Goal: Task Accomplishment & Management: Manage account settings

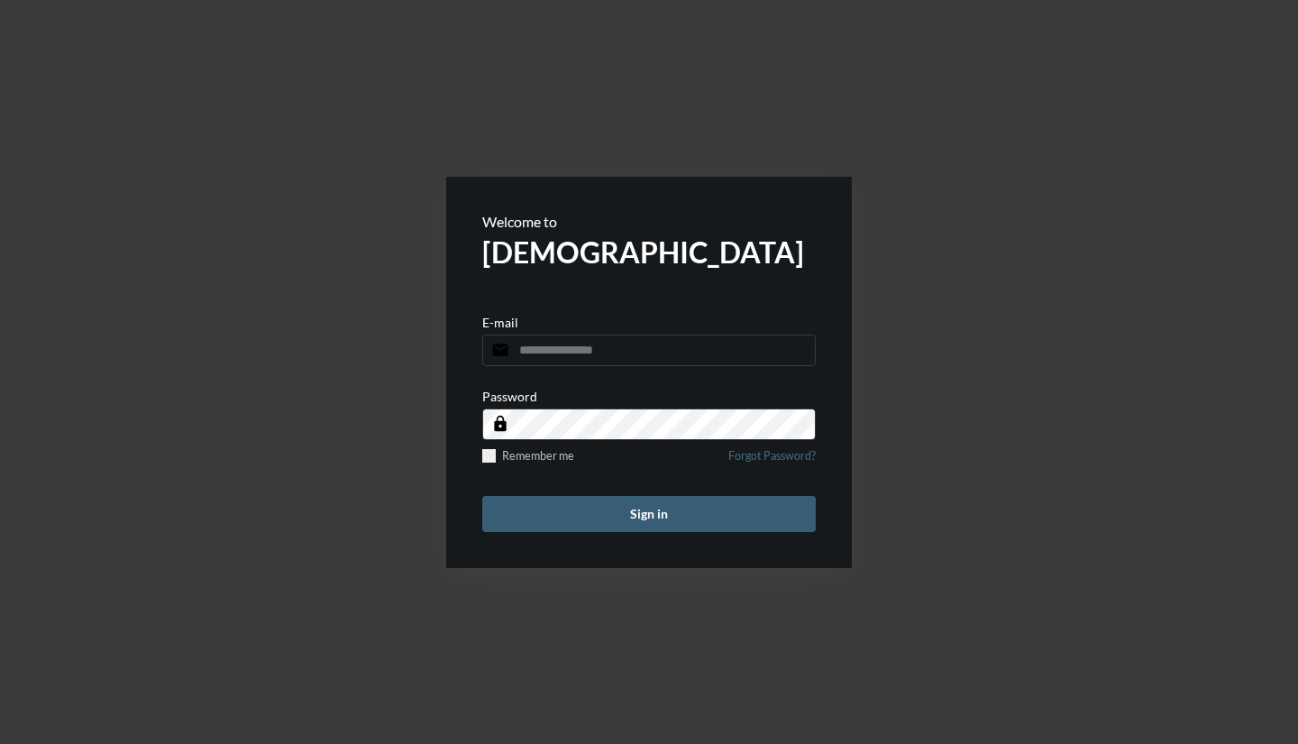
click at [565, 346] on input "email" at bounding box center [649, 351] width 334 height 32
type input "**********"
click at [720, 499] on button "Sign in" at bounding box center [649, 514] width 334 height 36
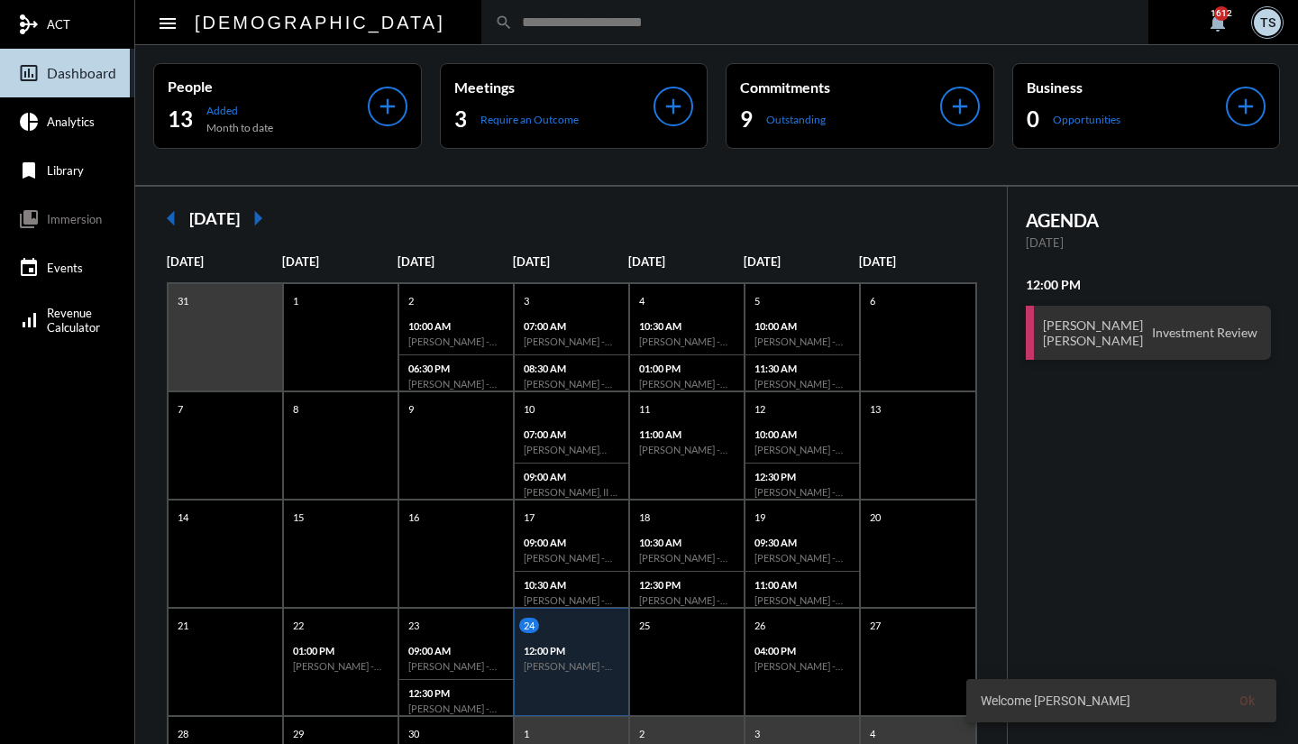
click at [503, 120] on p "Require an Outcome" at bounding box center [530, 120] width 98 height 14
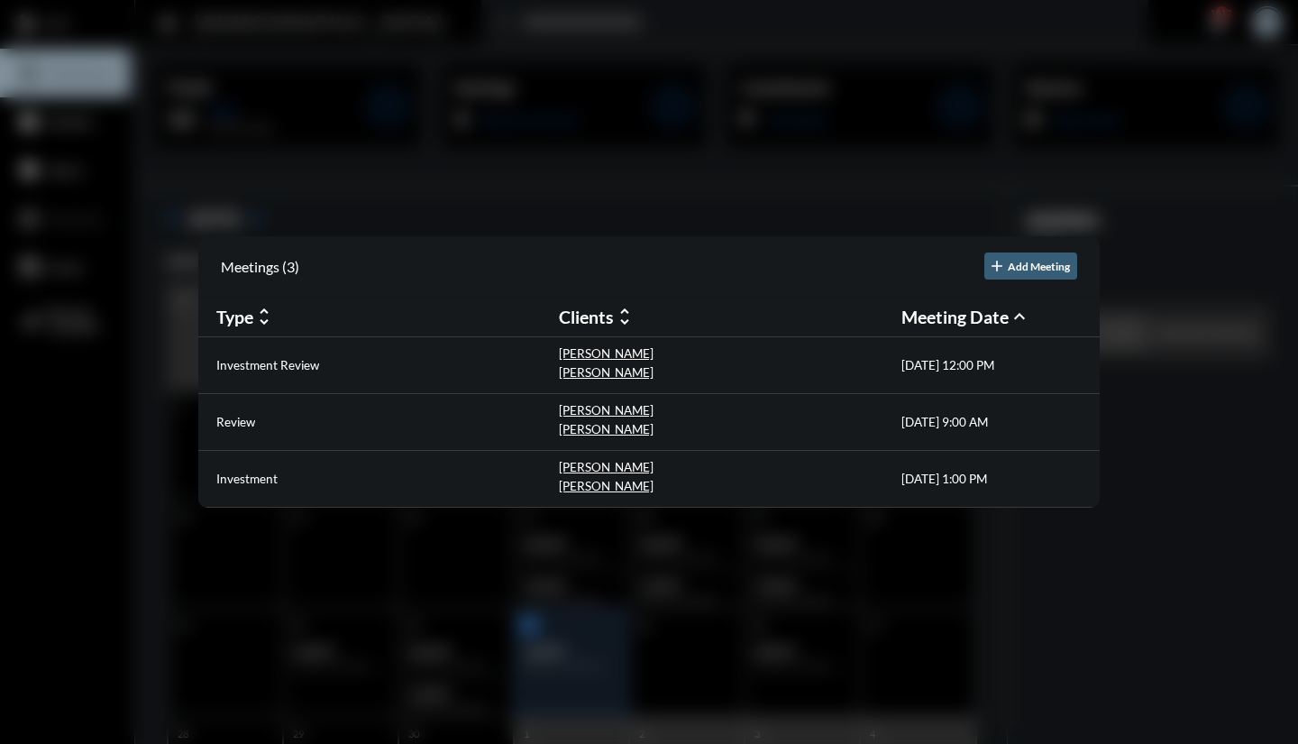
click at [576, 419] on div "[PERSON_NAME]" at bounding box center [606, 412] width 95 height 19
click at [245, 424] on p "Review" at bounding box center [235, 422] width 39 height 14
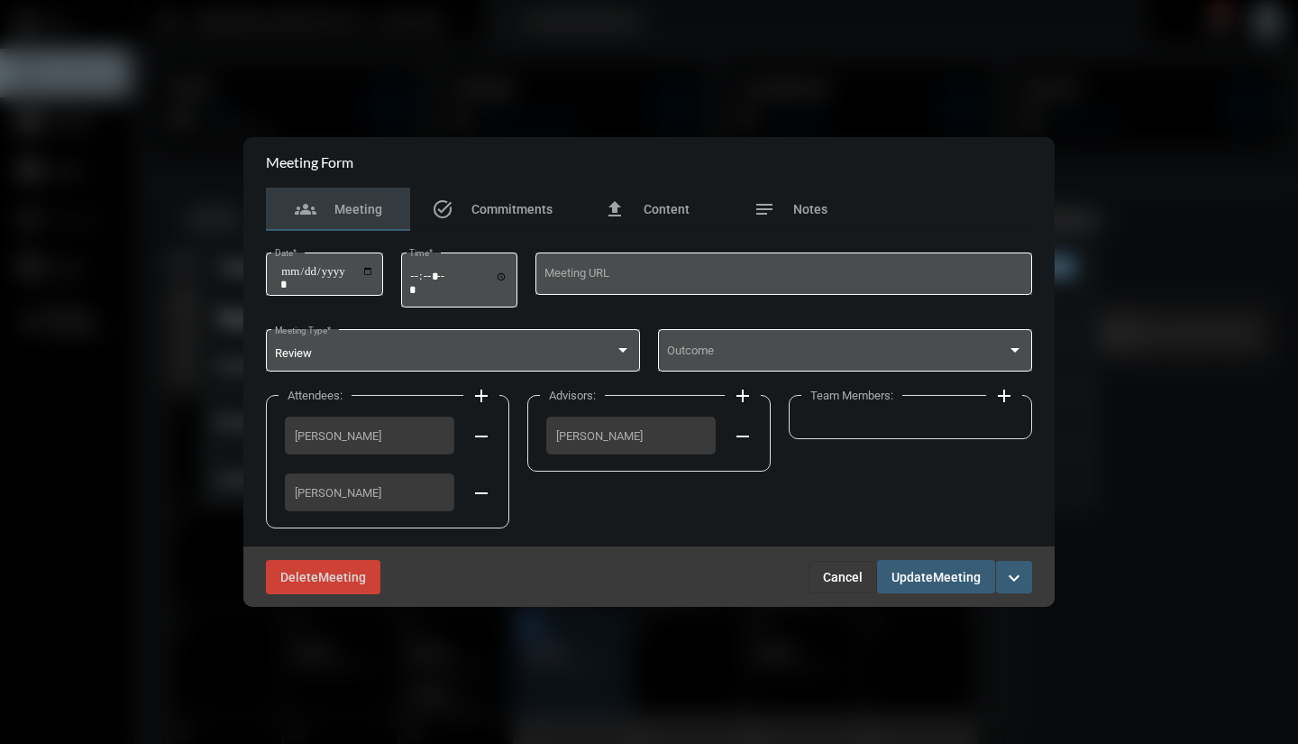
click at [771, 357] on span at bounding box center [837, 354] width 341 height 14
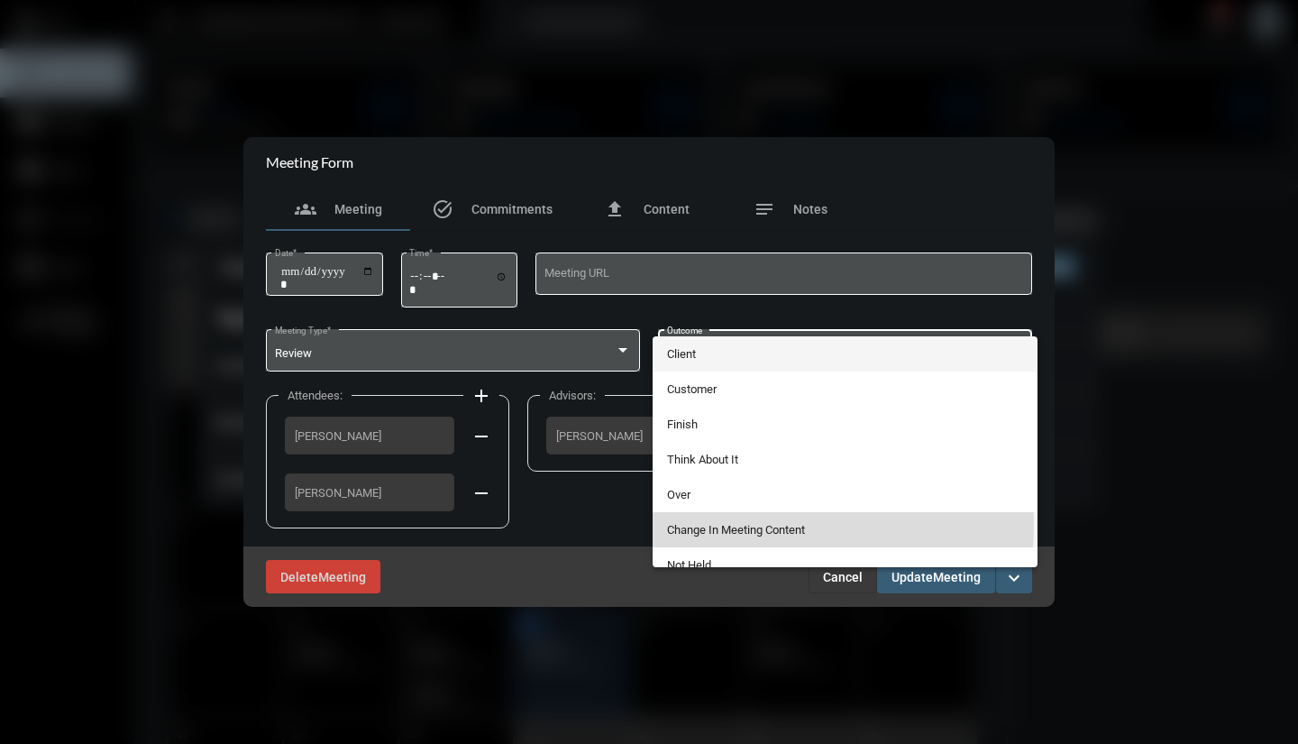
click at [733, 526] on span "Change In Meeting Content" at bounding box center [845, 529] width 357 height 35
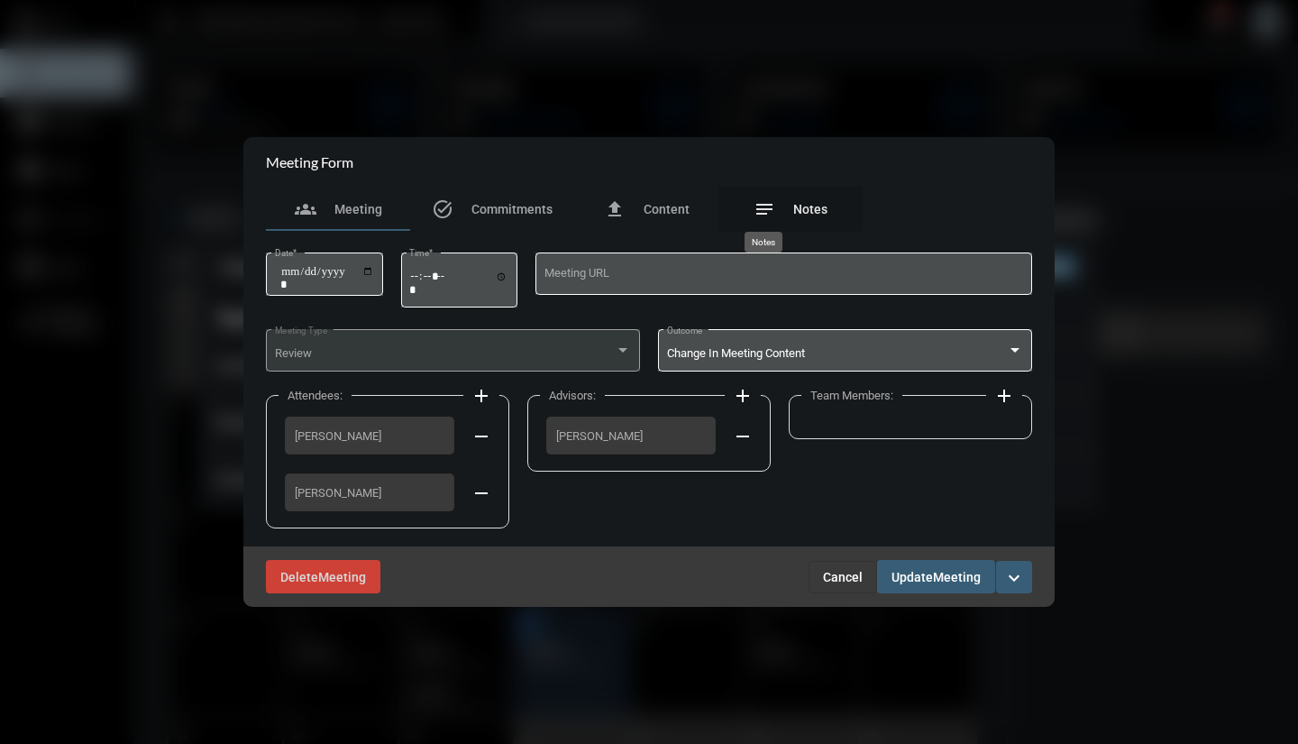
click at [769, 205] on mat-icon "notes" at bounding box center [765, 209] width 22 height 22
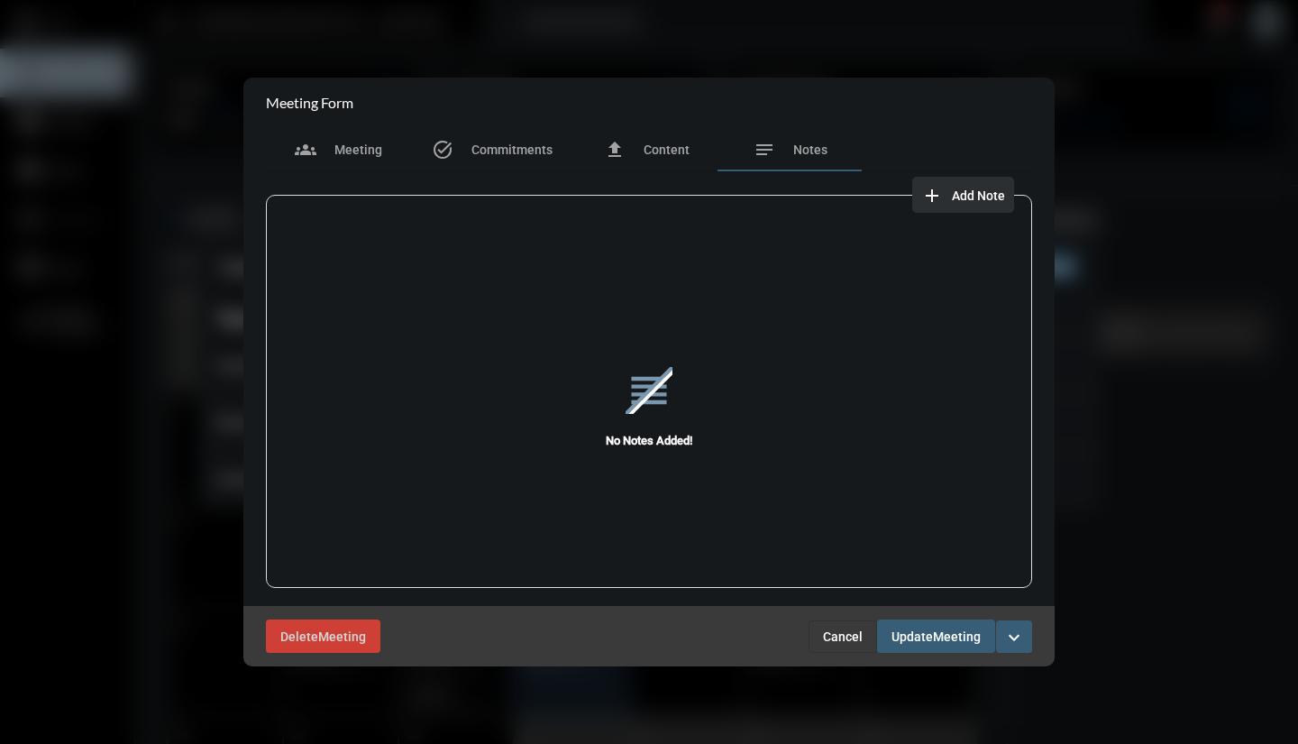
click at [929, 202] on mat-icon "add" at bounding box center [932, 196] width 22 height 22
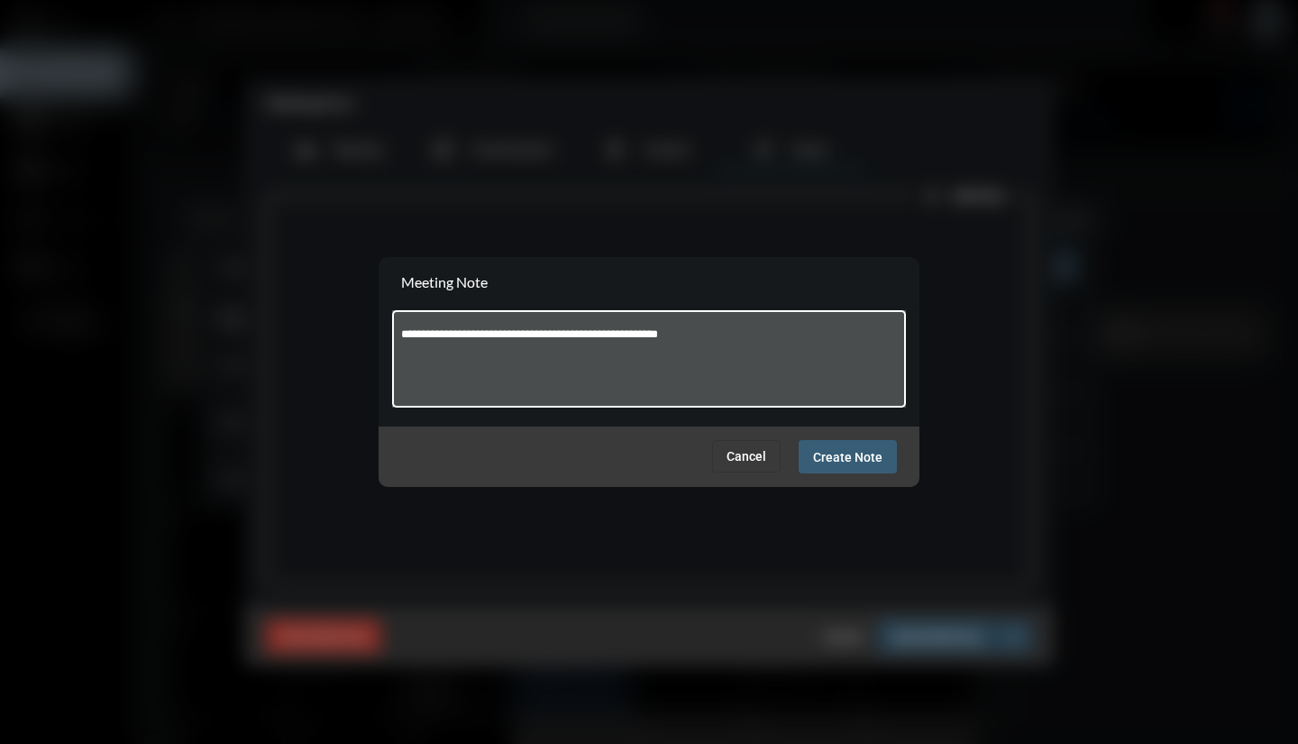
type textarea "**********"
click at [850, 463] on span "Create Note" at bounding box center [847, 457] width 69 height 14
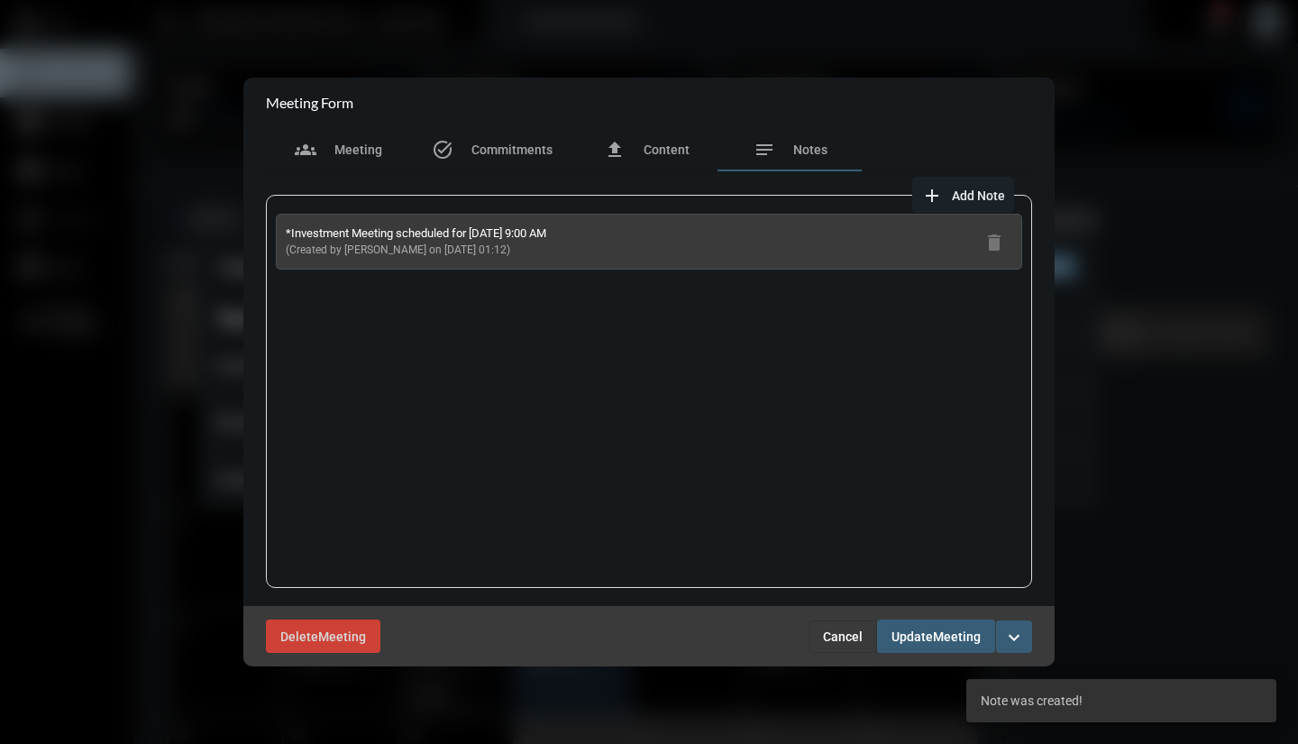
click at [949, 654] on div "Delete Meeting Cancel Update Meeting expand_more" at bounding box center [648, 636] width 811 height 60
click at [927, 634] on span "Update" at bounding box center [912, 636] width 41 height 14
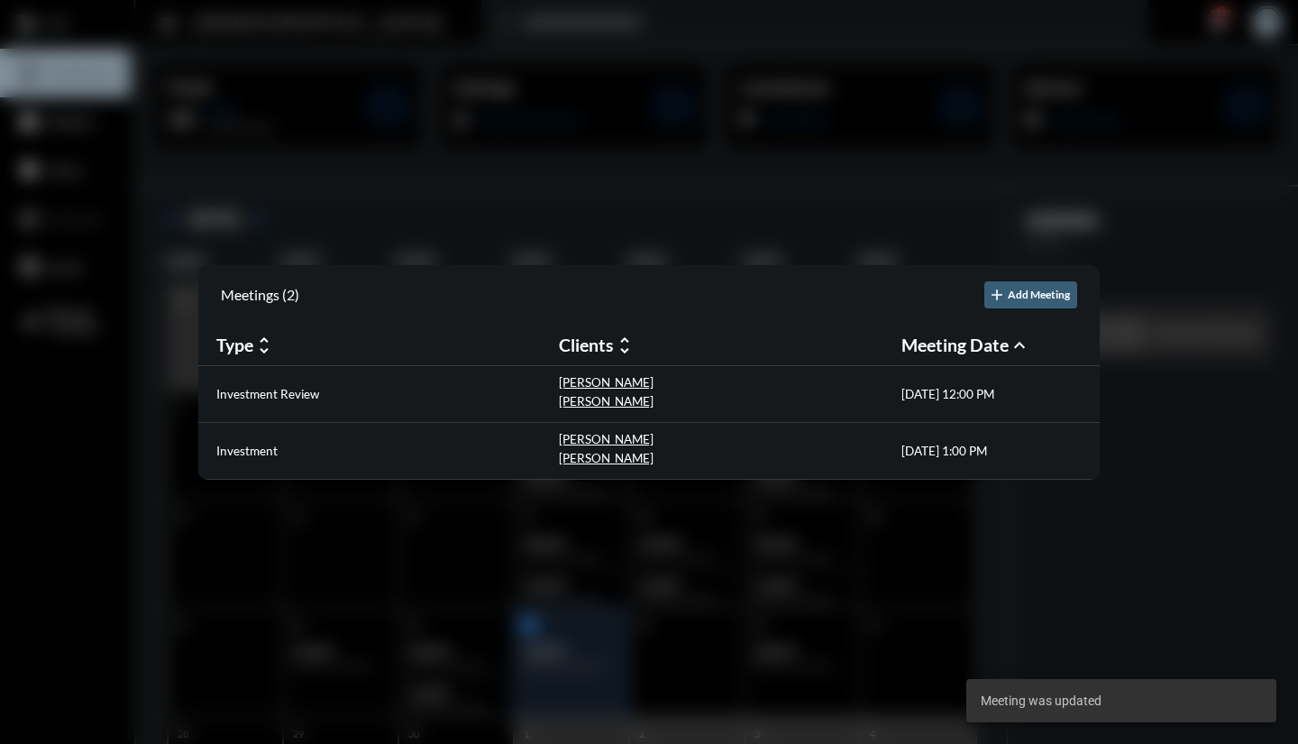
click at [259, 455] on p "Investment" at bounding box center [246, 451] width 61 height 14
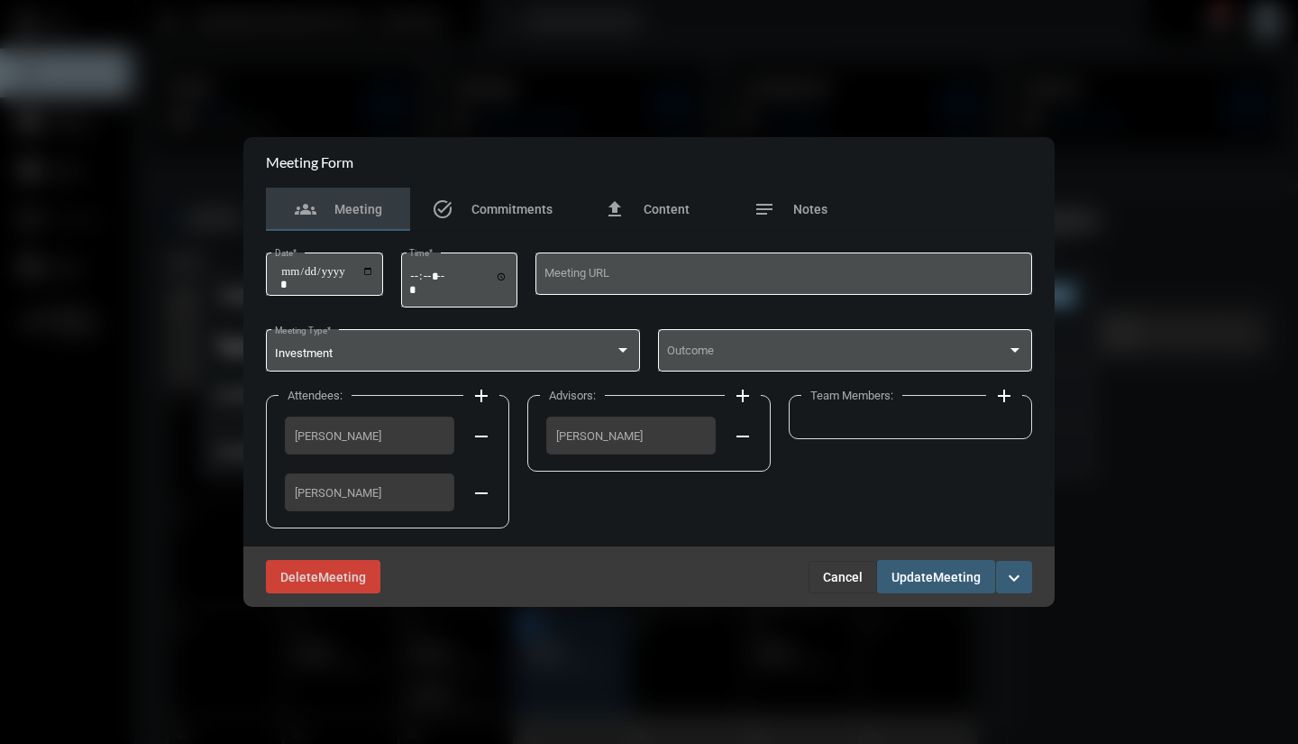
click at [811, 360] on span at bounding box center [837, 354] width 341 height 14
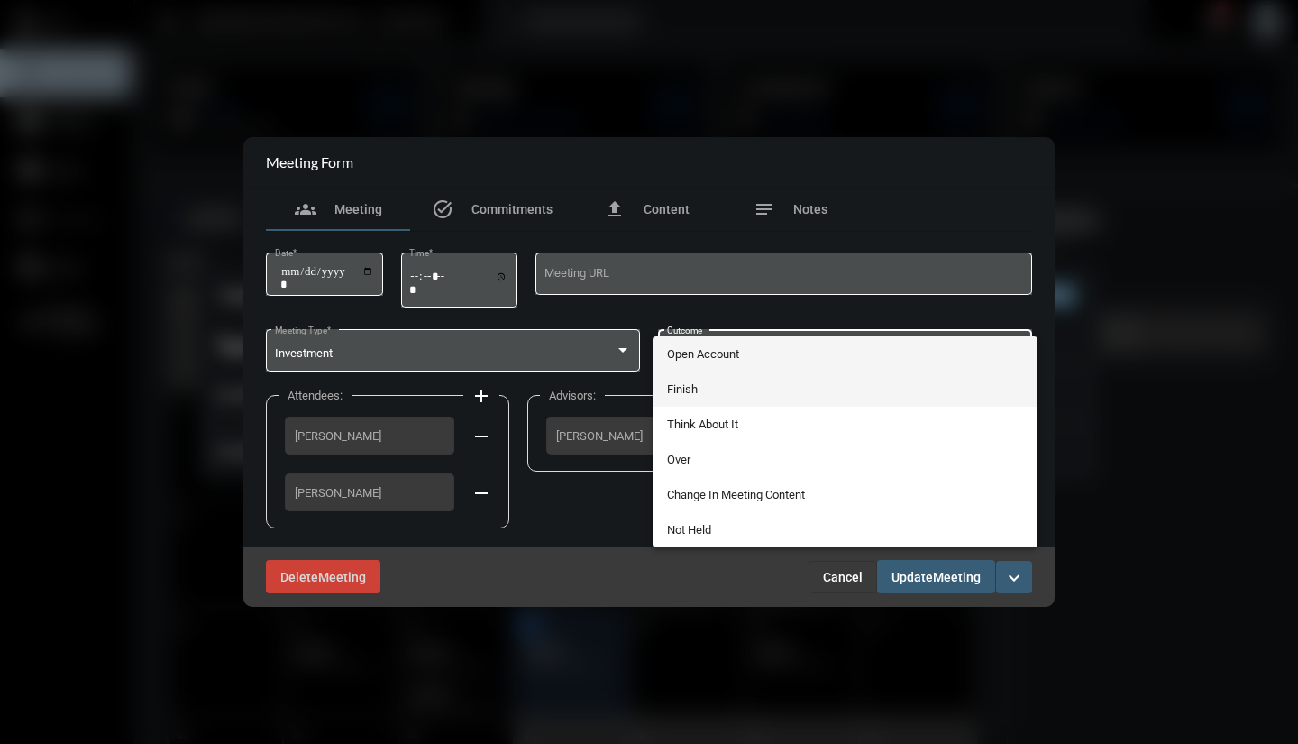
click at [711, 393] on span "Finish" at bounding box center [845, 388] width 357 height 35
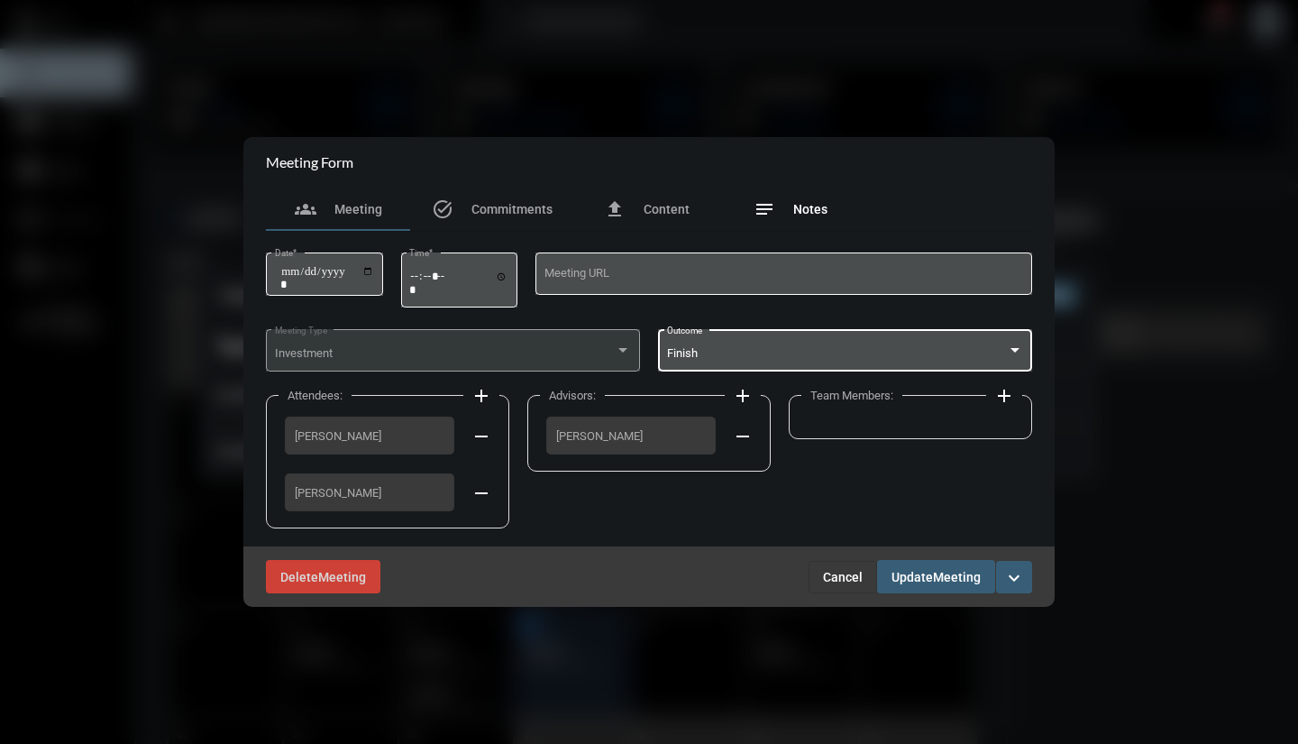
click at [772, 215] on mat-icon "notes" at bounding box center [765, 209] width 22 height 22
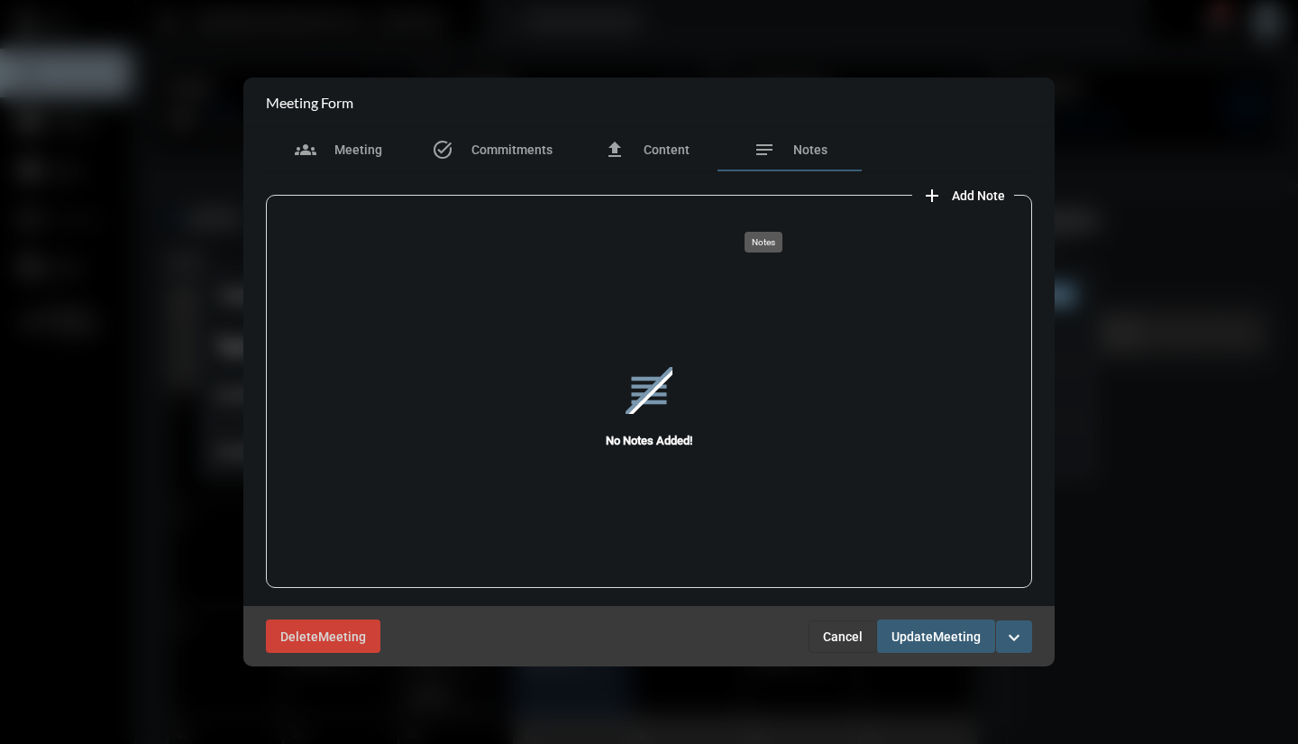
click at [946, 193] on span "add Add Note" at bounding box center [963, 195] width 84 height 14
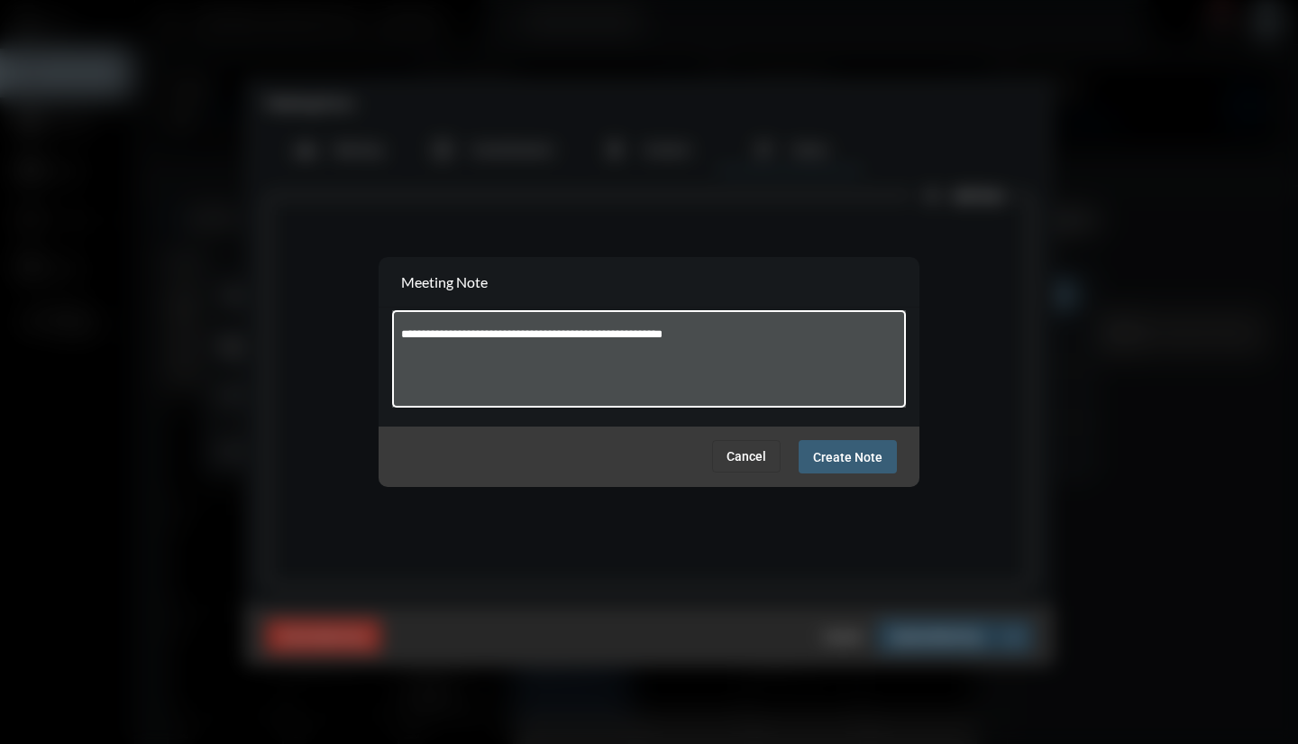
type textarea "**********"
click at [871, 451] on span "Create Note" at bounding box center [847, 457] width 69 height 14
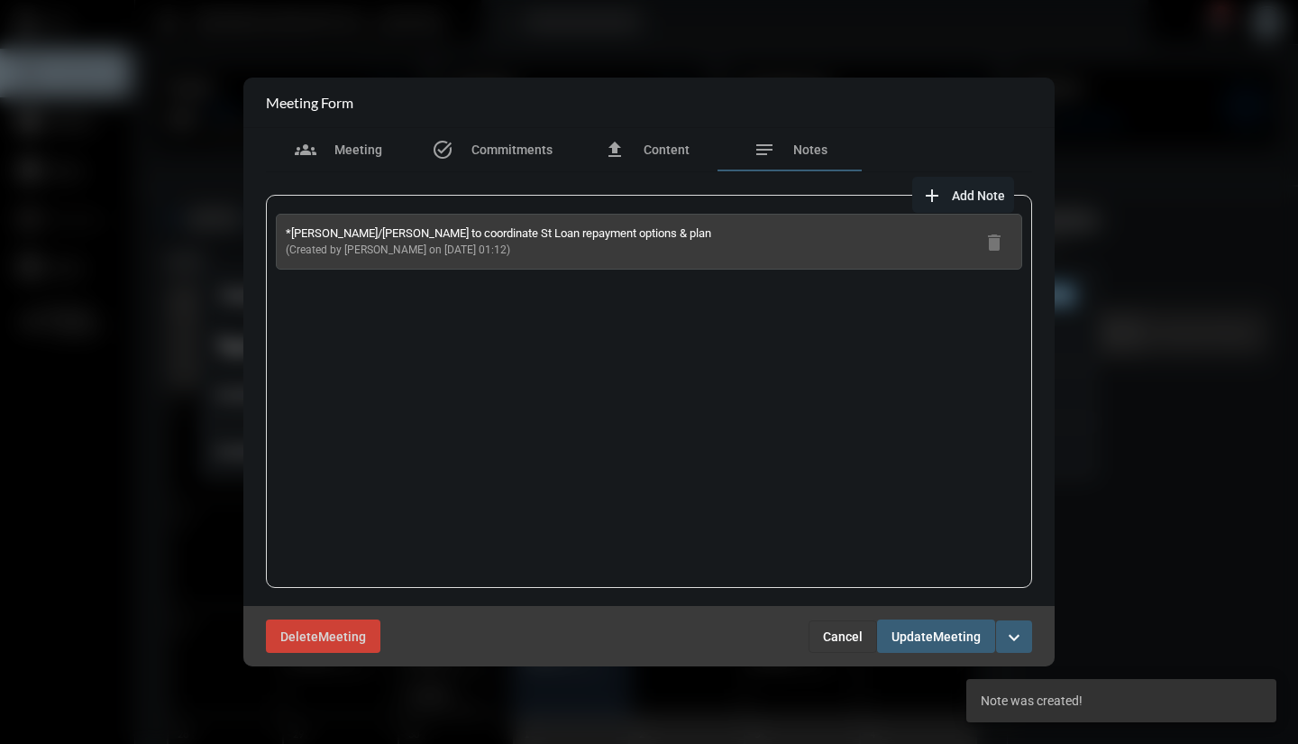
click at [962, 199] on span "Add Note" at bounding box center [978, 195] width 53 height 14
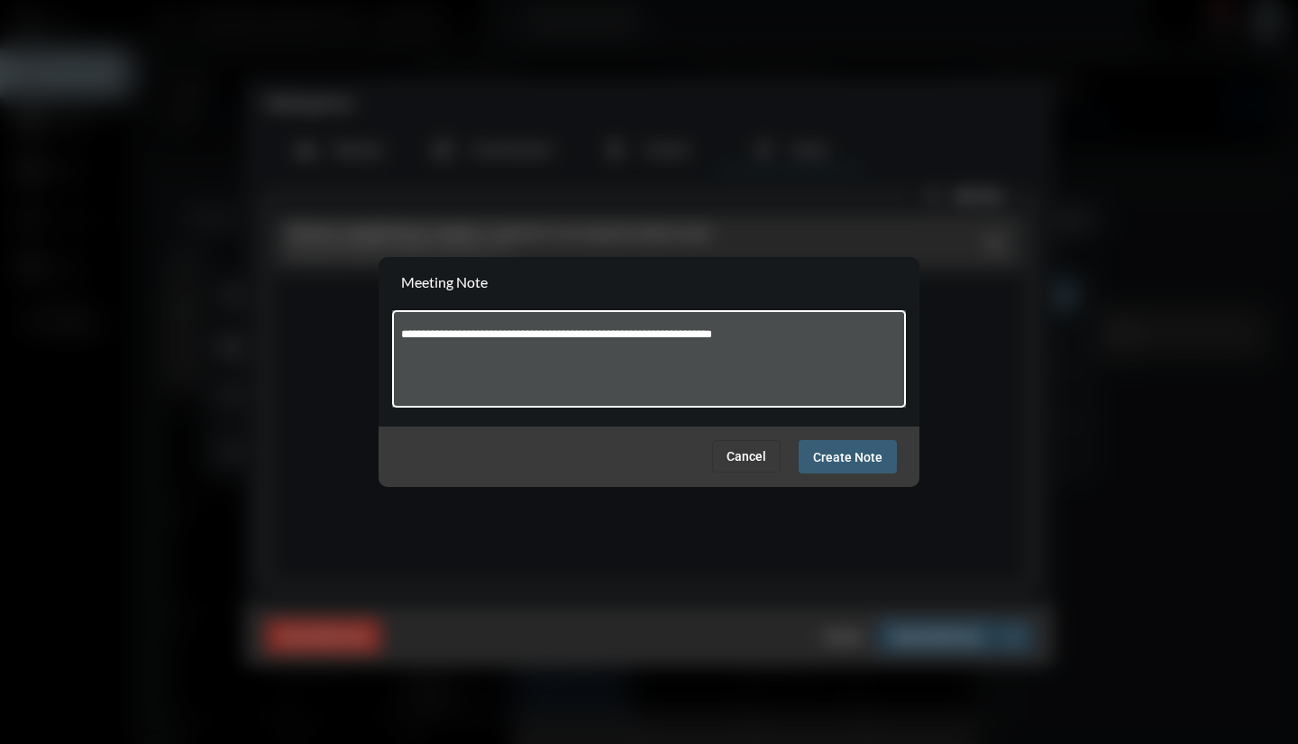
type textarea "**********"
click at [861, 457] on span "Create Note" at bounding box center [847, 457] width 69 height 14
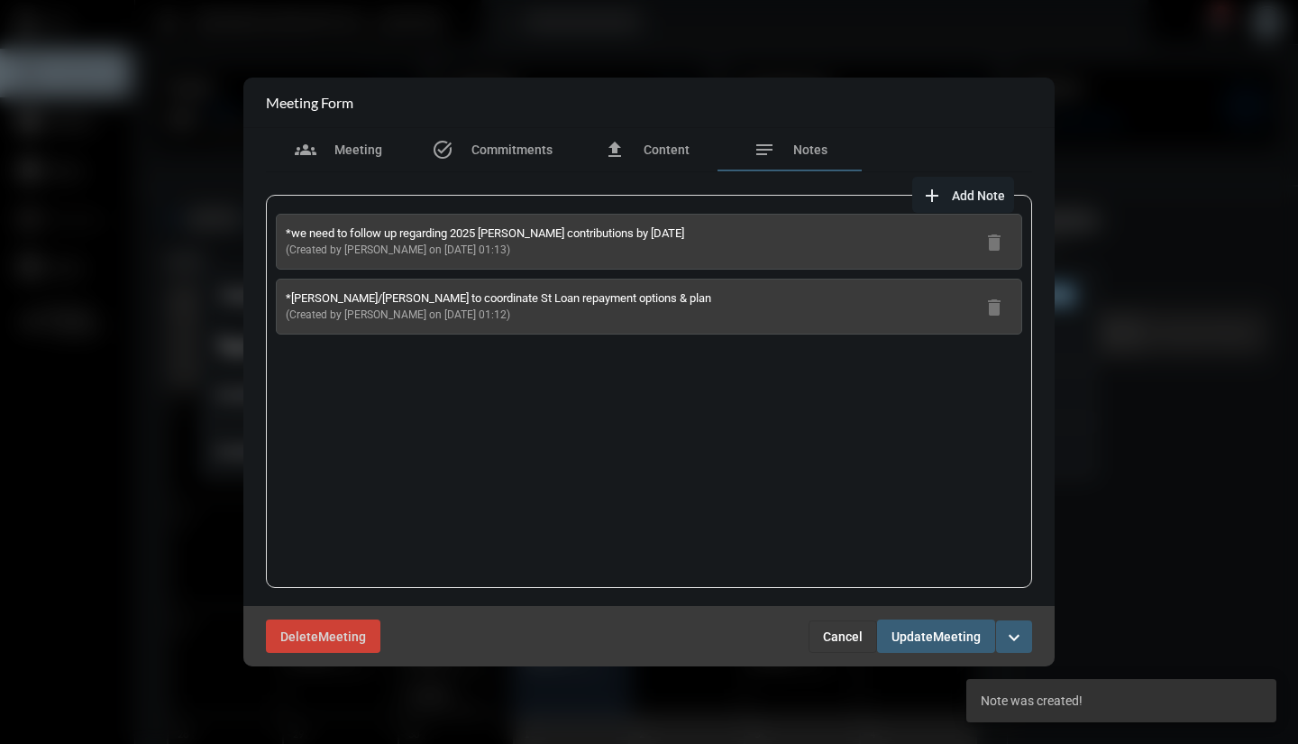
click at [942, 646] on button "Update Meeting" at bounding box center [936, 635] width 118 height 33
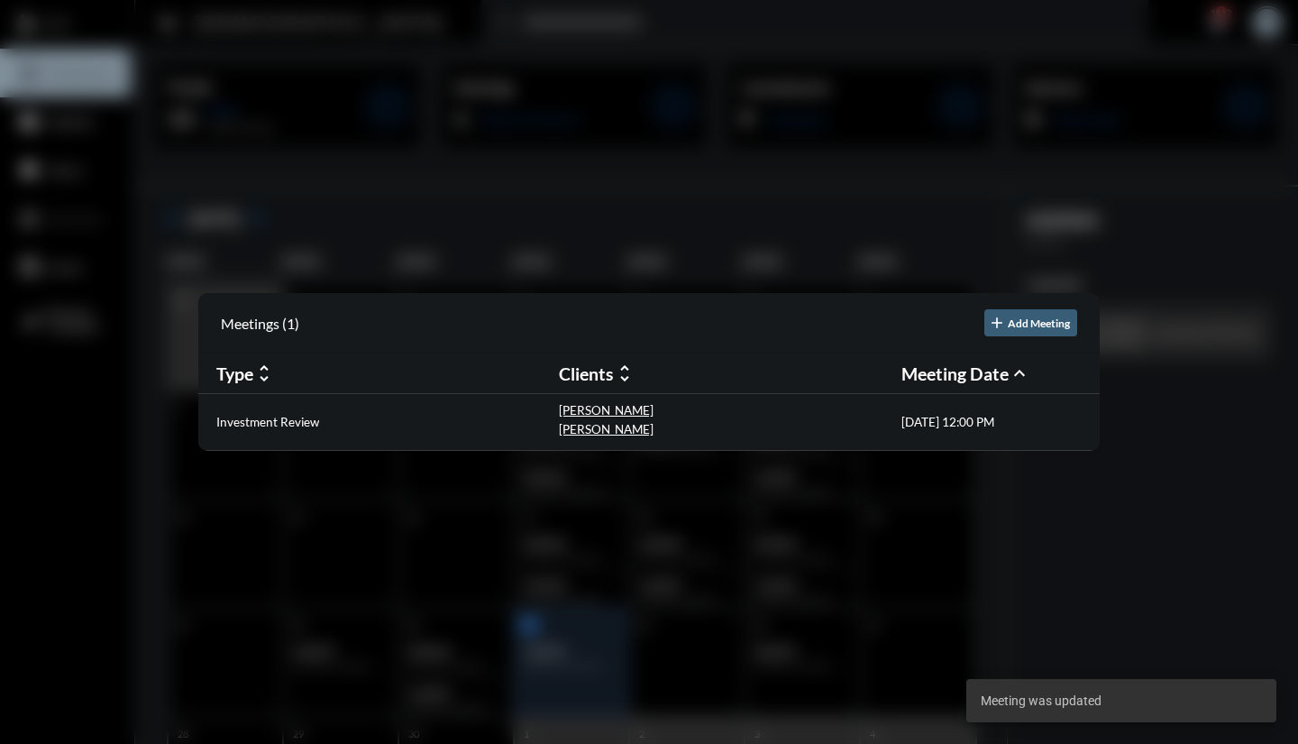
click at [309, 424] on p "Investment Review" at bounding box center [267, 422] width 103 height 14
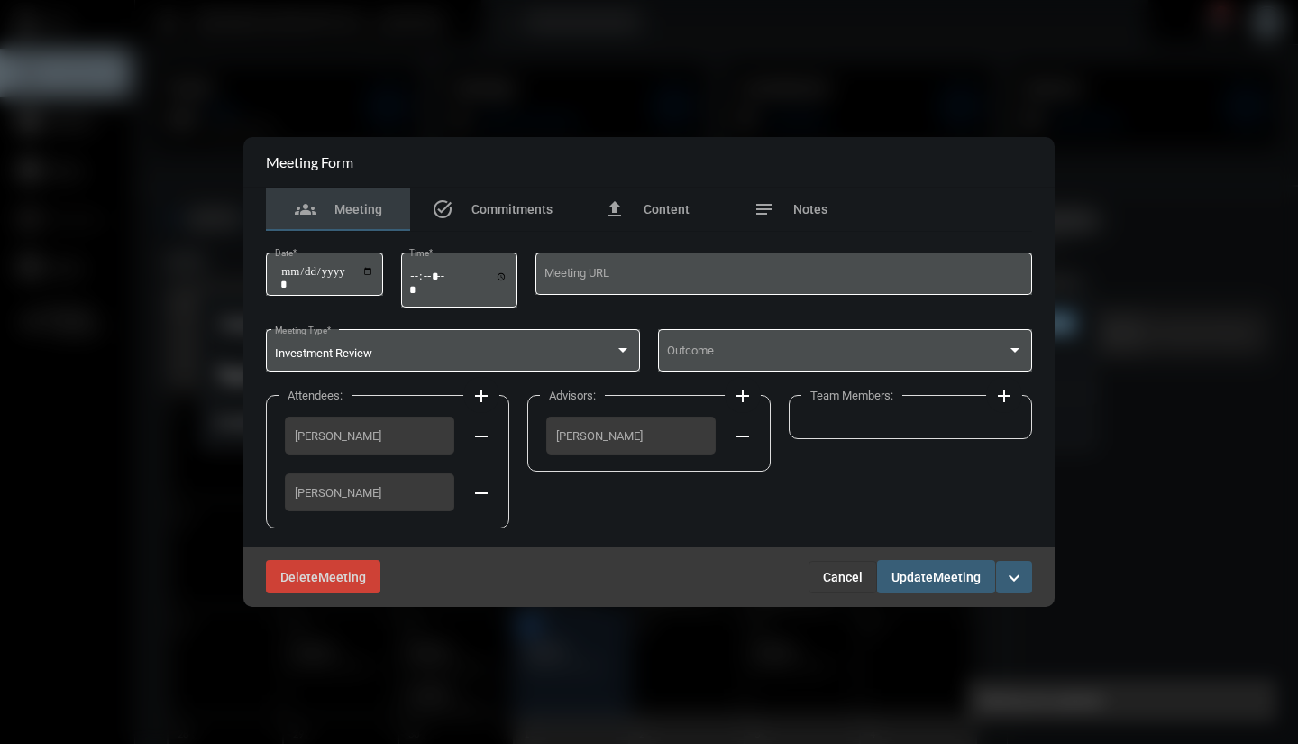
click at [814, 355] on span at bounding box center [837, 354] width 341 height 14
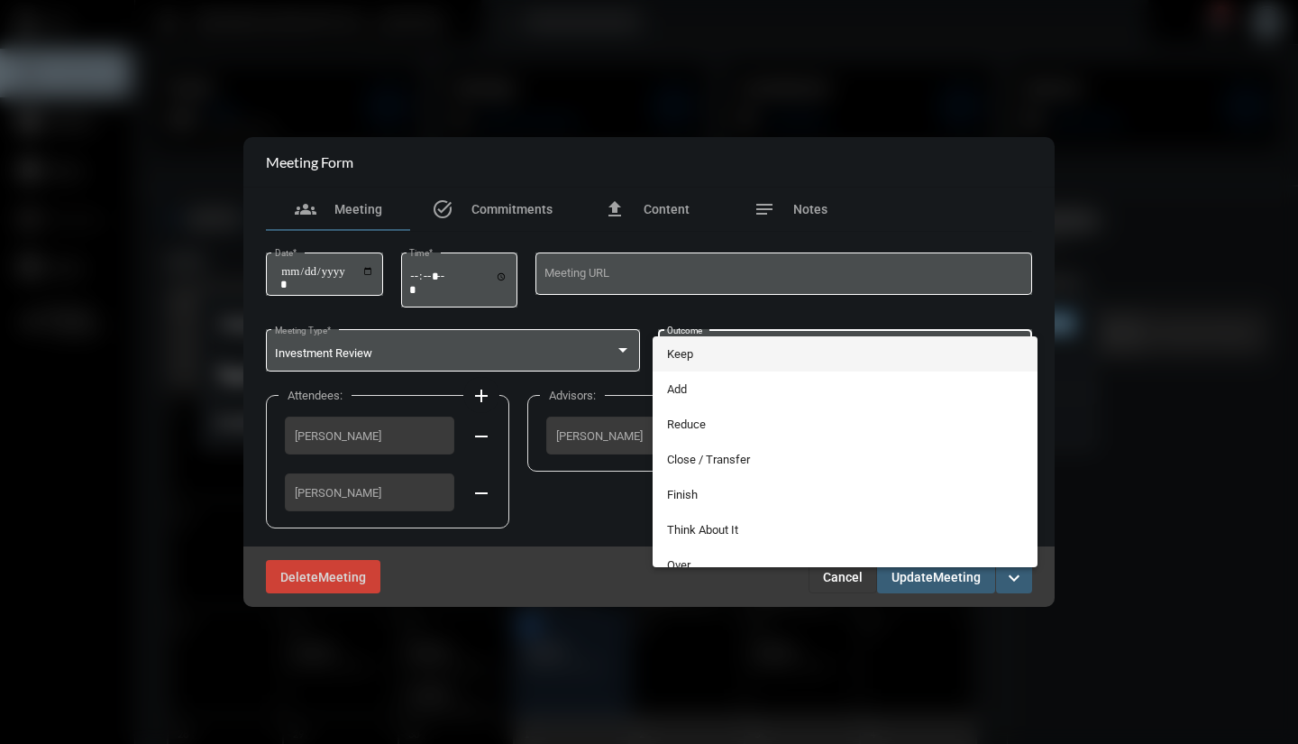
click at [1141, 395] on div at bounding box center [649, 372] width 1298 height 744
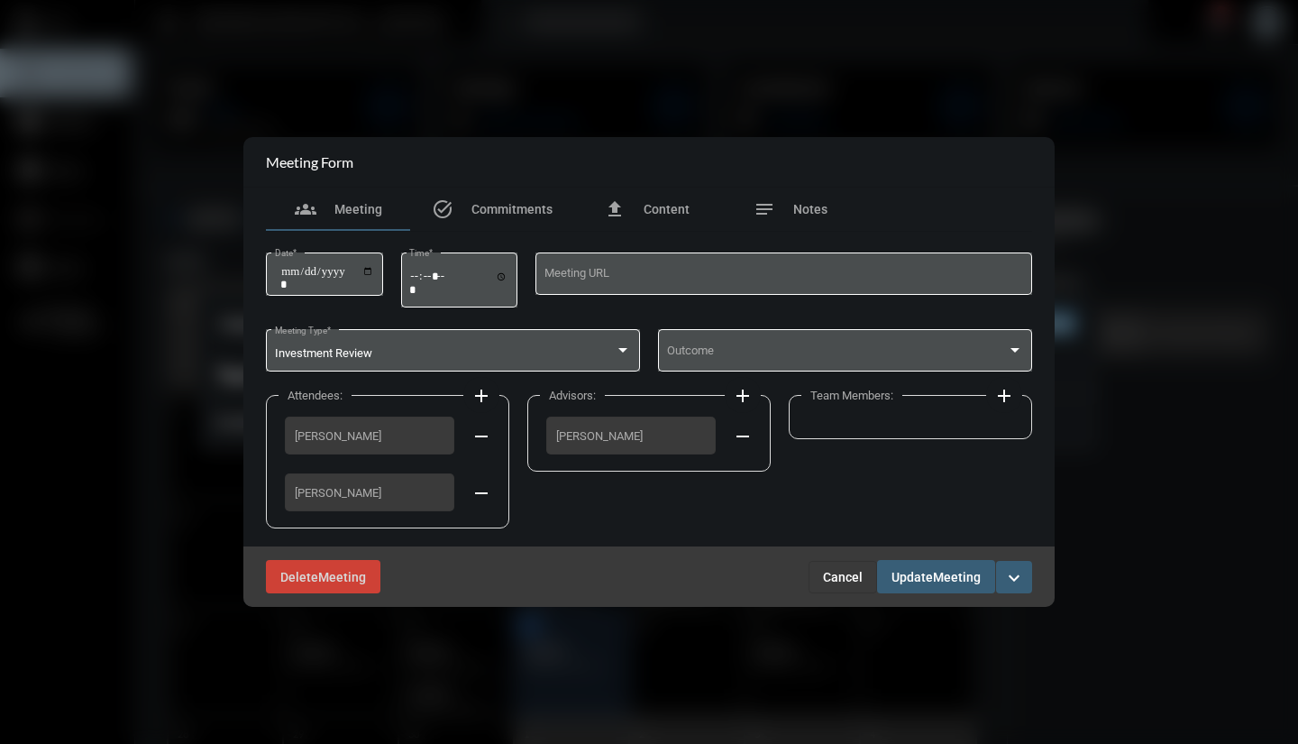
click at [965, 354] on span at bounding box center [837, 354] width 341 height 14
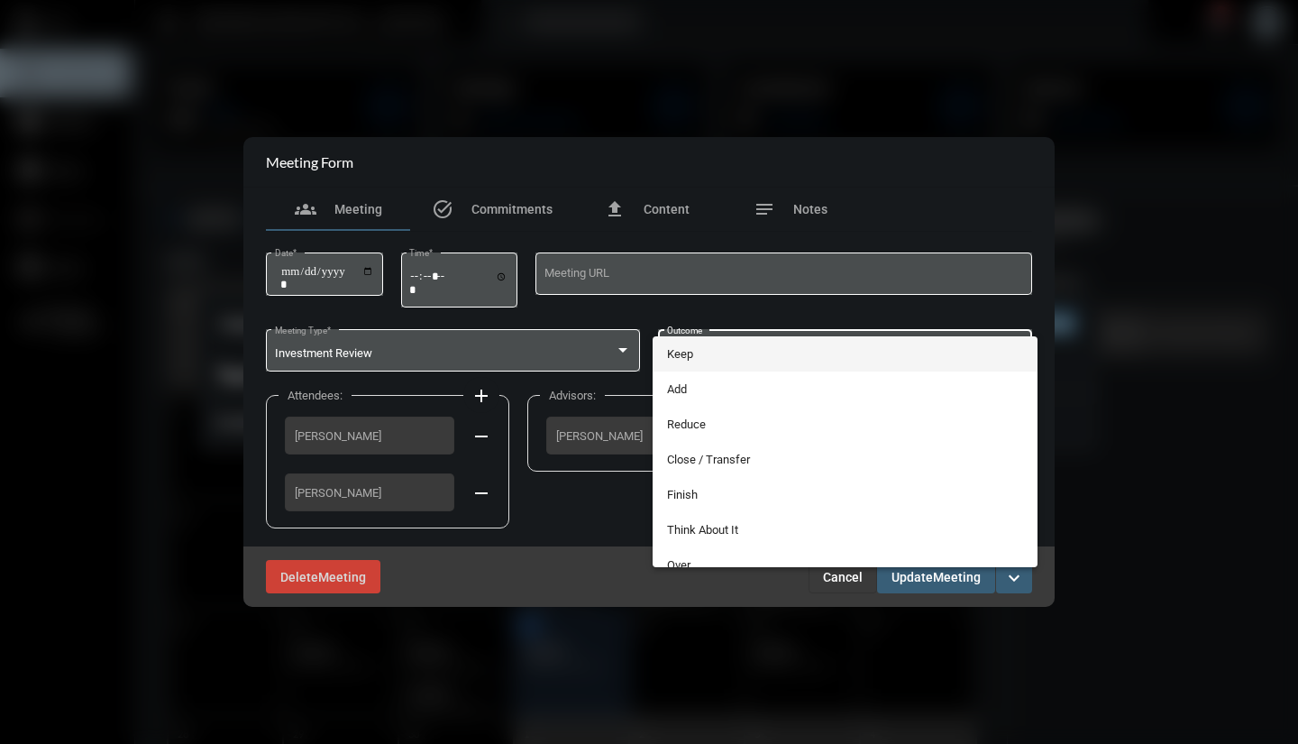
click at [1155, 435] on div at bounding box center [649, 372] width 1298 height 744
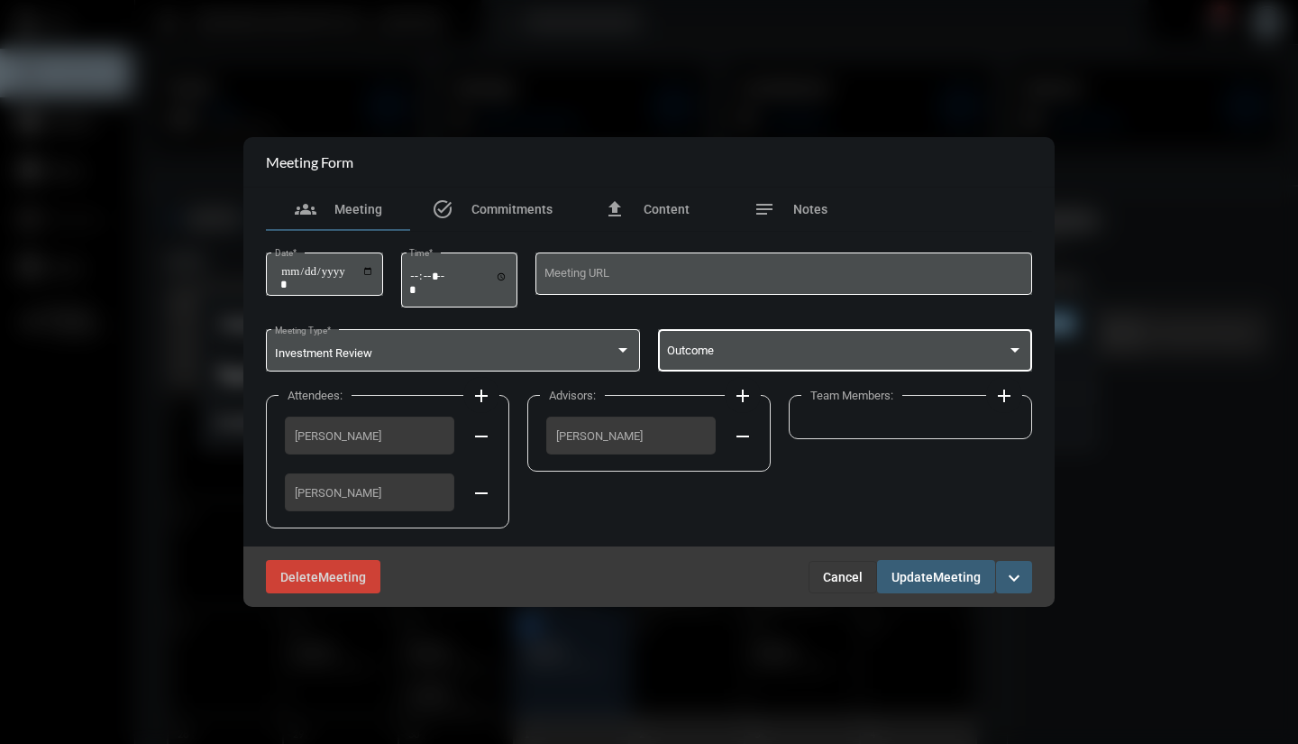
click at [942, 355] on span at bounding box center [837, 354] width 341 height 14
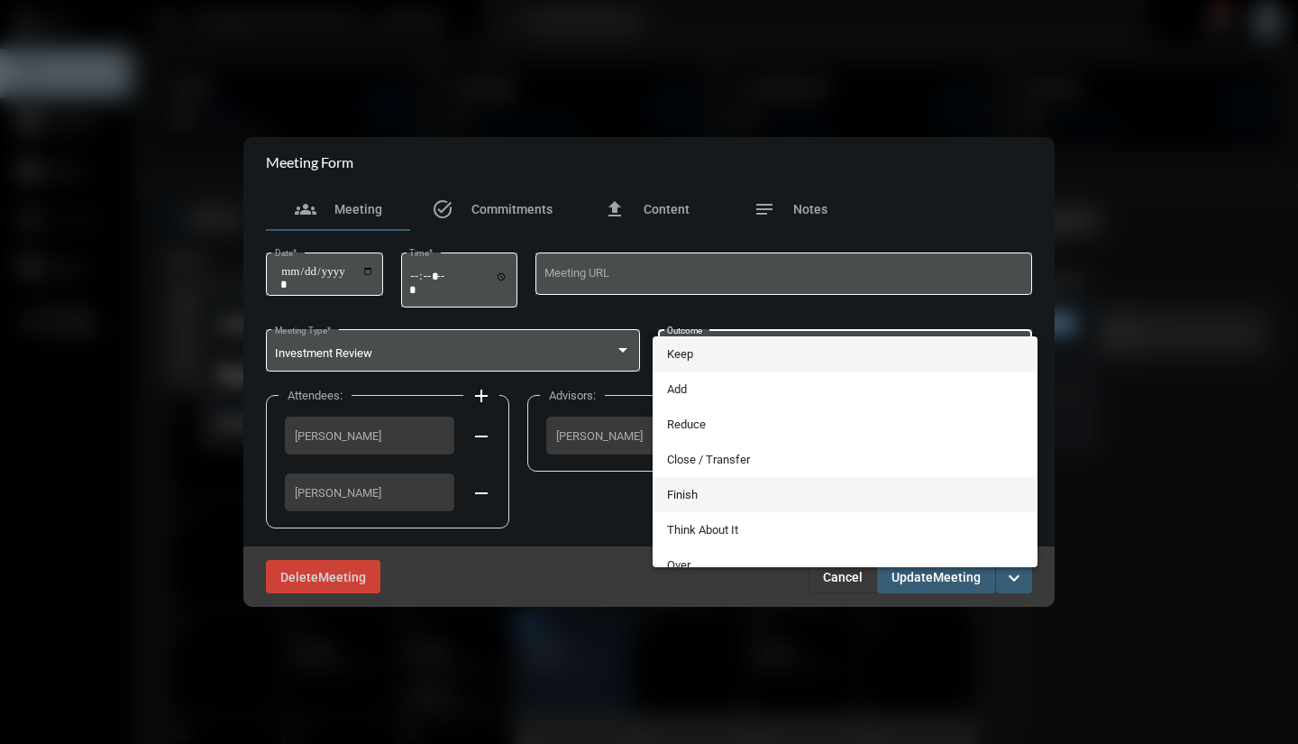
click at [695, 497] on span "Finish" at bounding box center [845, 494] width 357 height 35
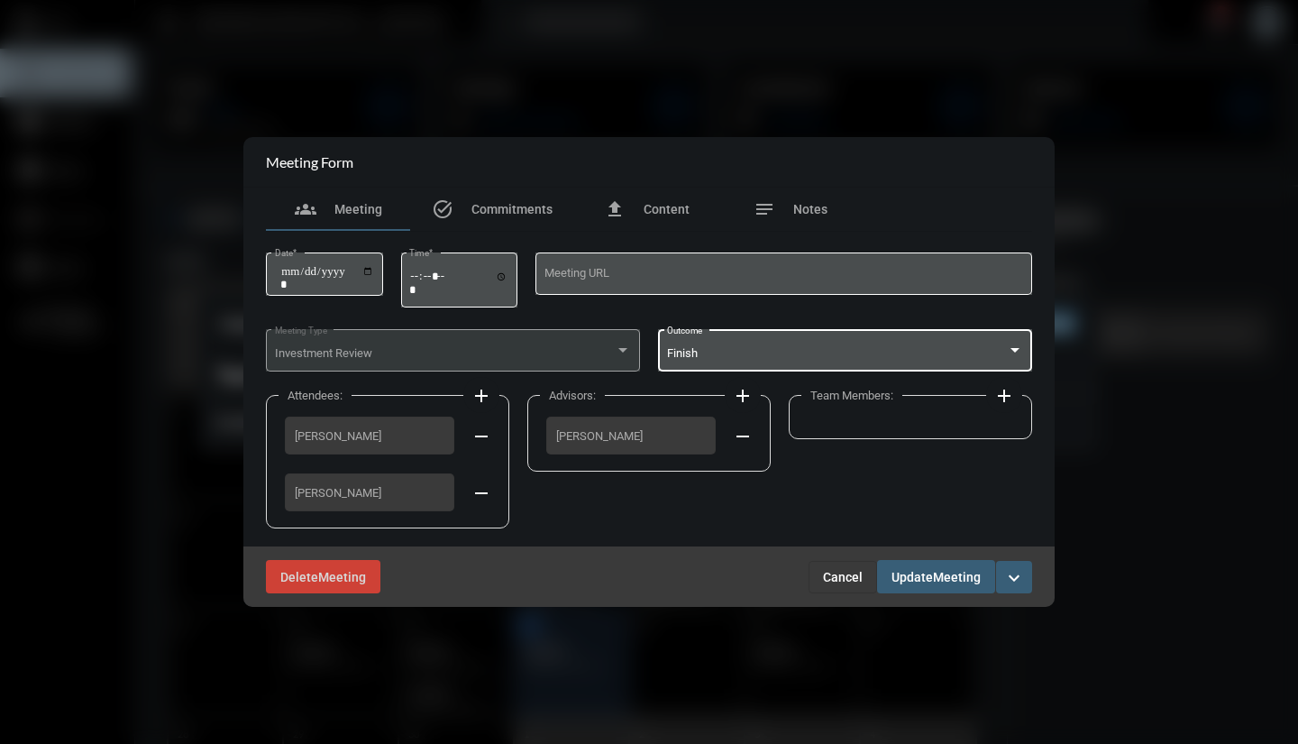
click at [913, 571] on span "Update" at bounding box center [912, 577] width 41 height 14
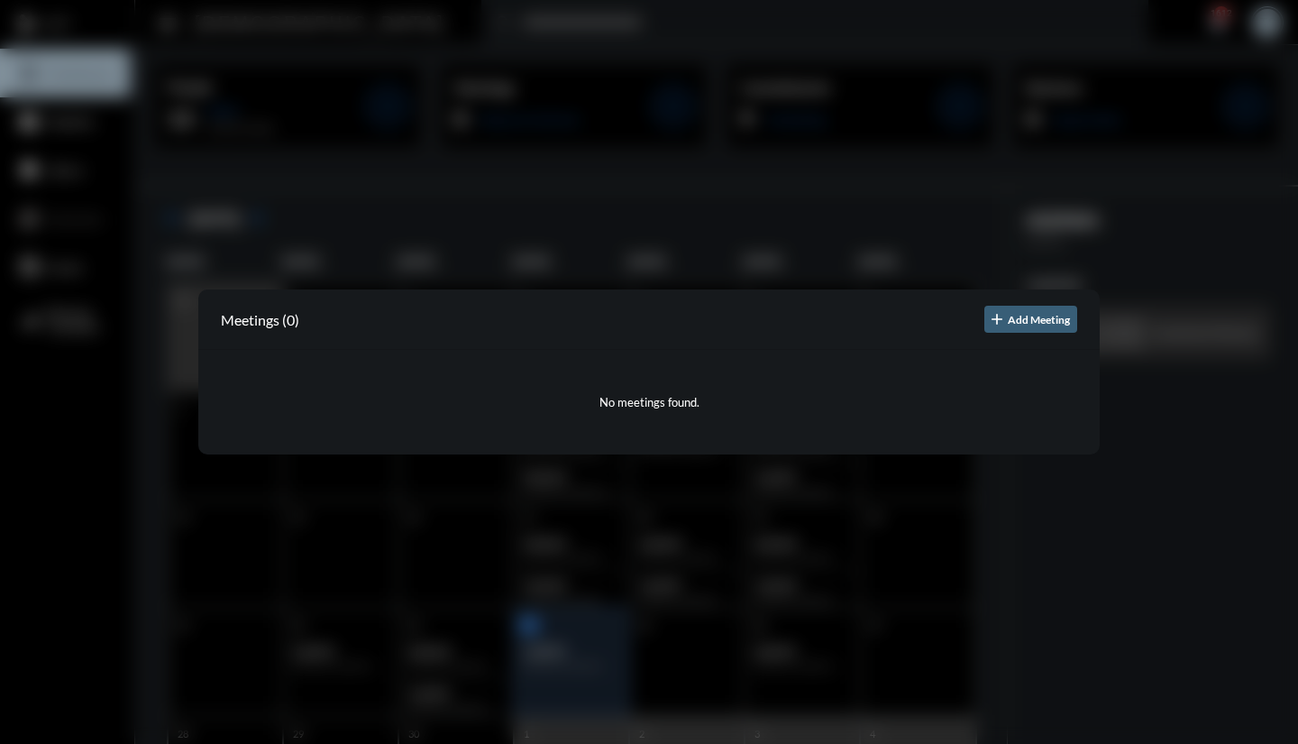
click at [1051, 535] on div at bounding box center [649, 372] width 1298 height 744
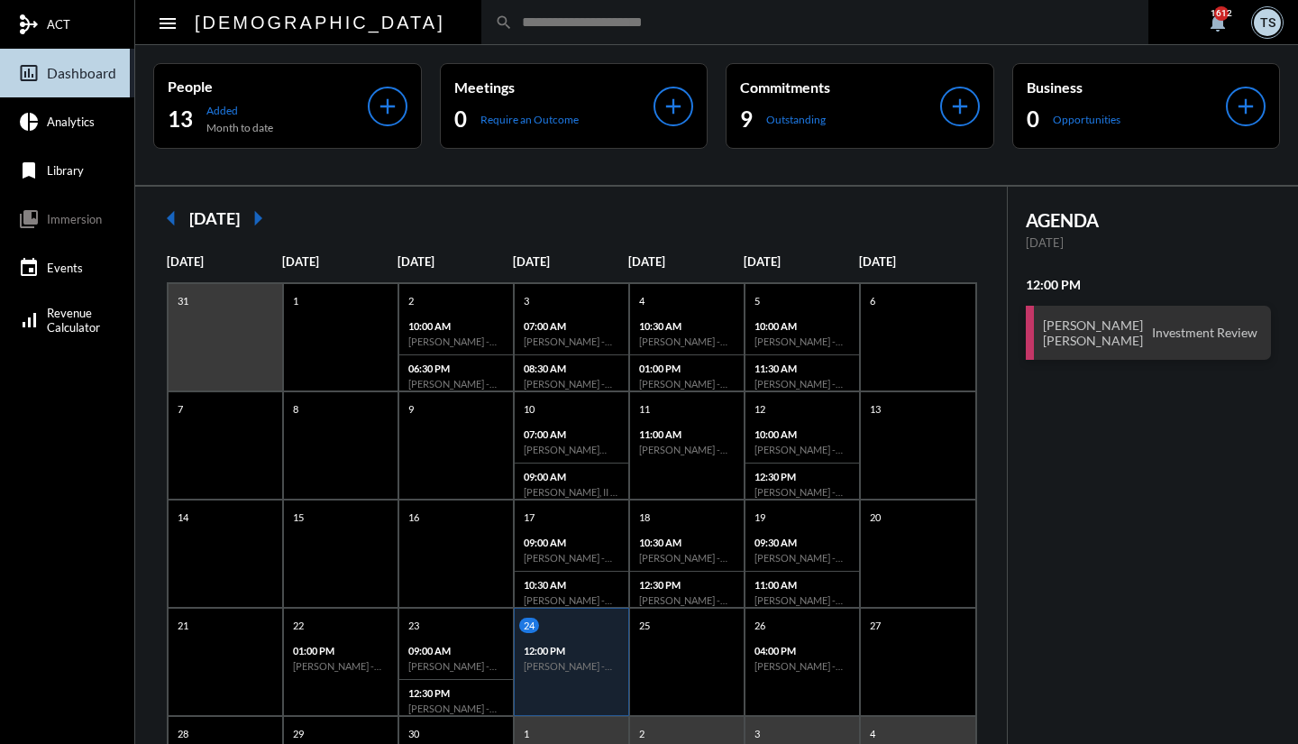
click at [1054, 332] on h3 "[PERSON_NAME] [PERSON_NAME]" at bounding box center [1093, 332] width 100 height 31
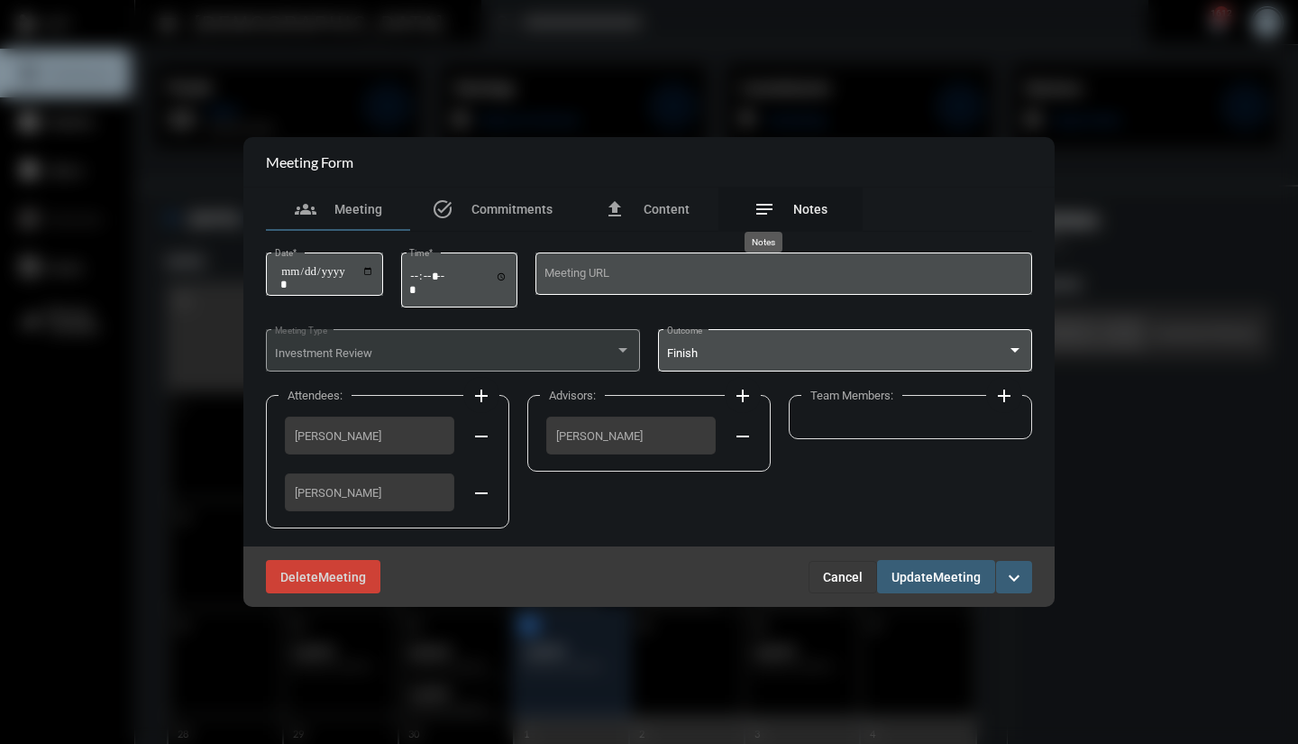
click at [756, 206] on mat-icon "notes" at bounding box center [765, 209] width 22 height 22
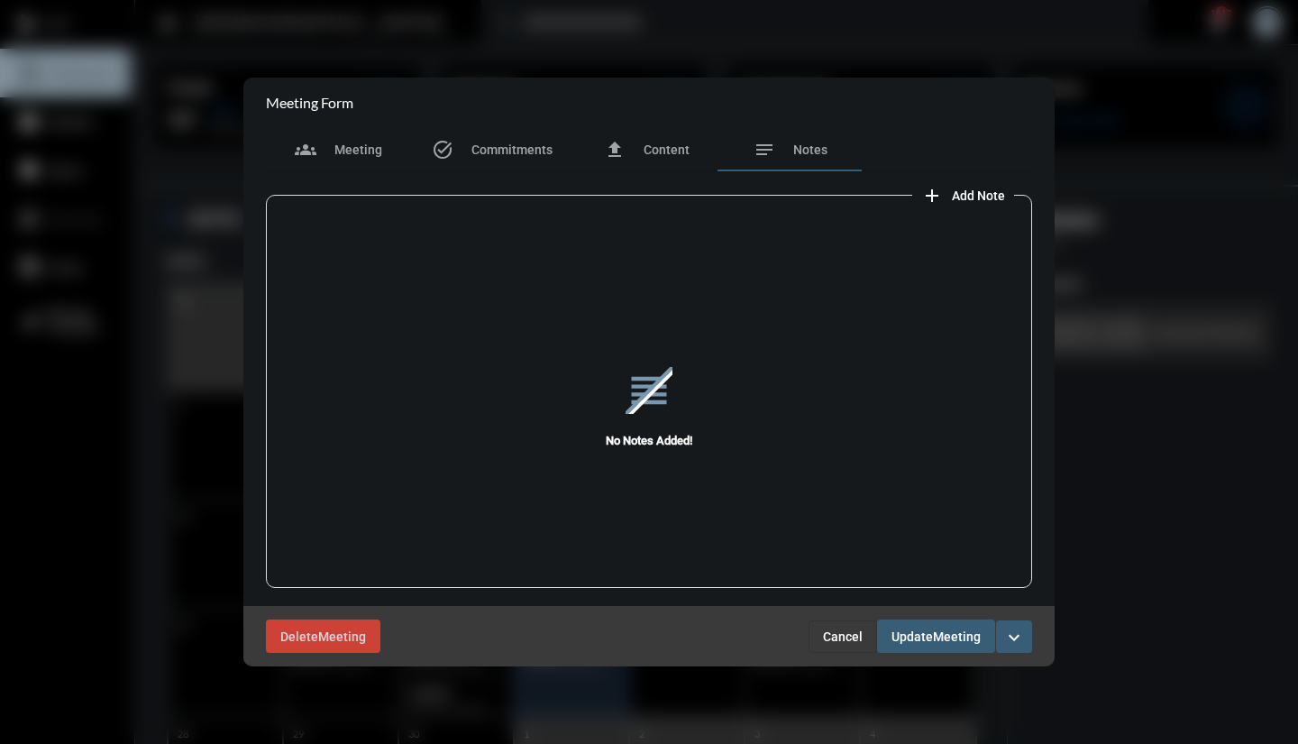
click at [927, 201] on mat-icon "add" at bounding box center [932, 196] width 22 height 22
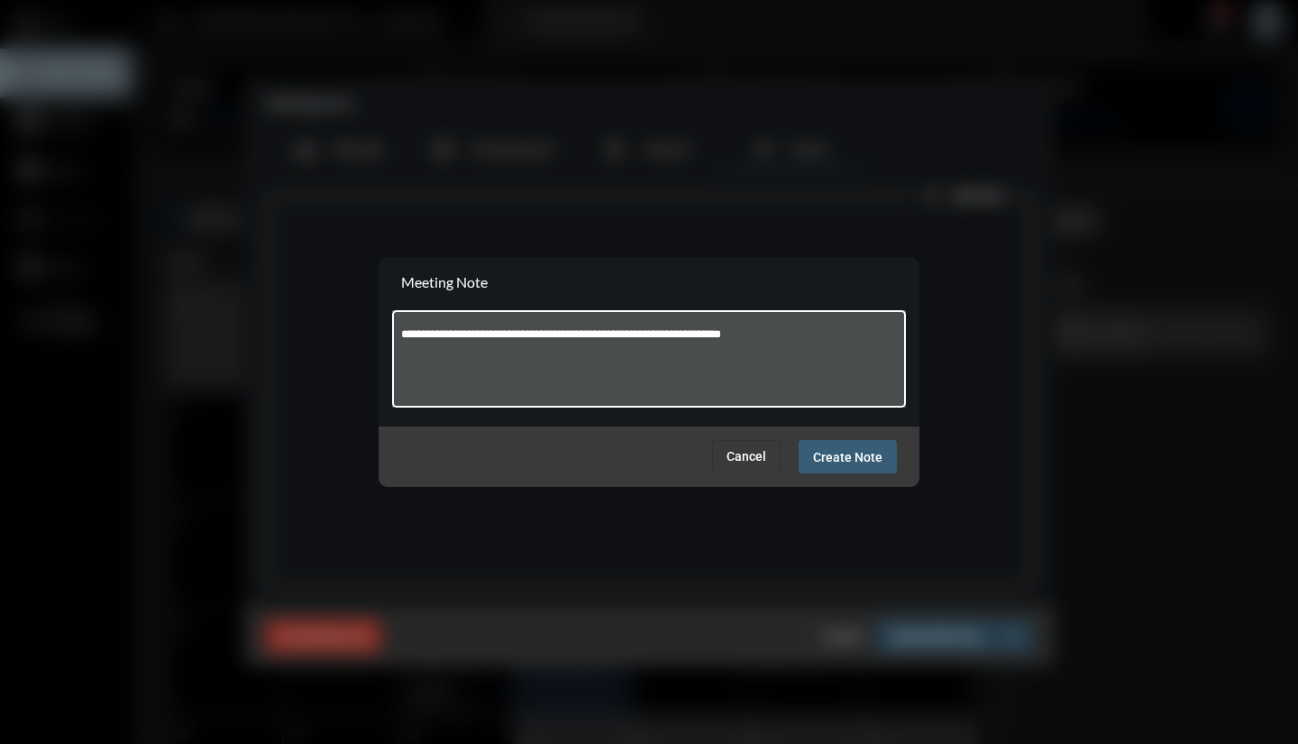
type textarea "**********"
click at [863, 460] on span "Create Note" at bounding box center [847, 457] width 69 height 14
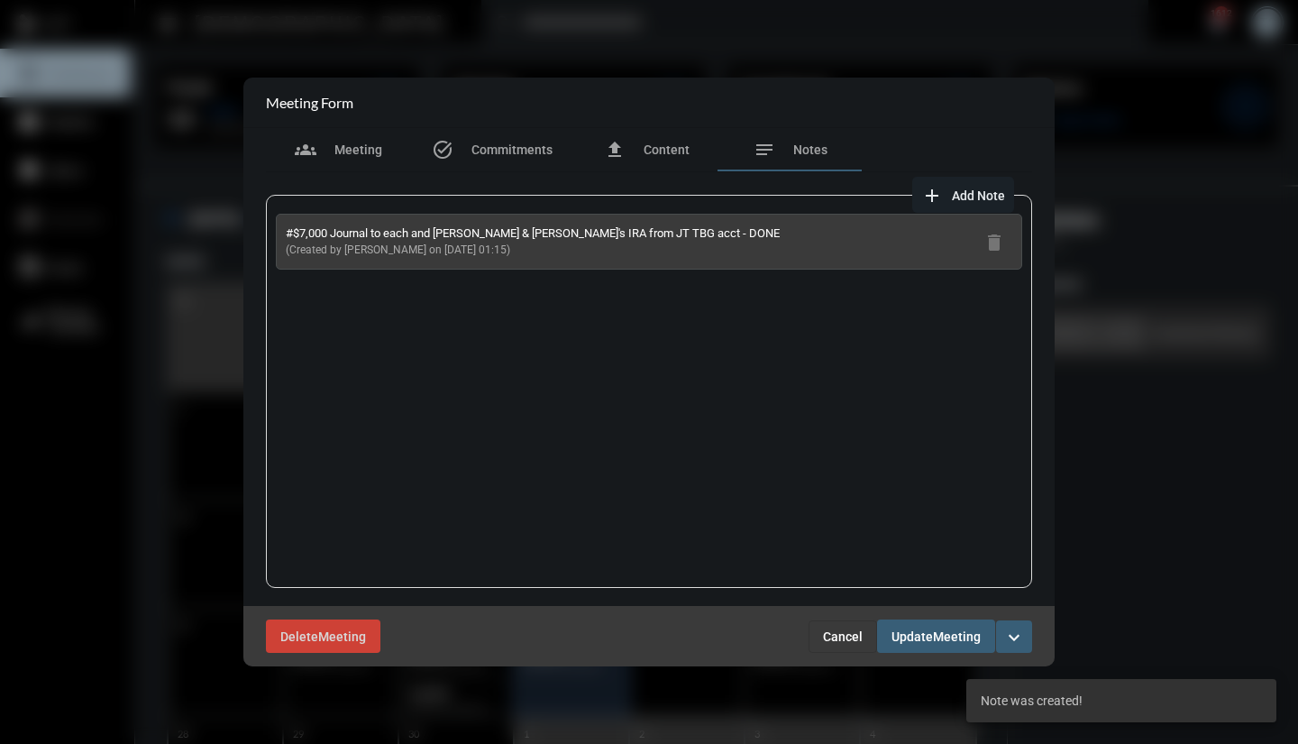
click at [971, 202] on span "Add Note" at bounding box center [978, 195] width 53 height 14
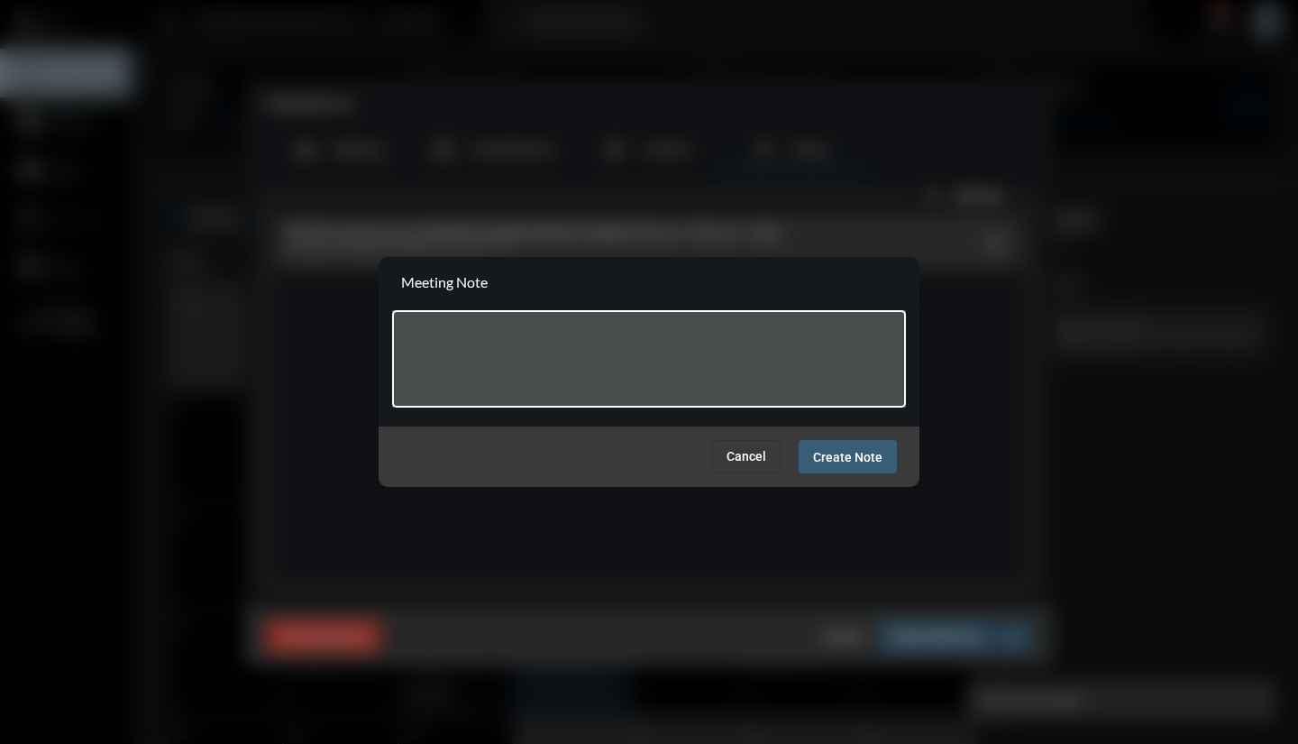
type textarea "*"
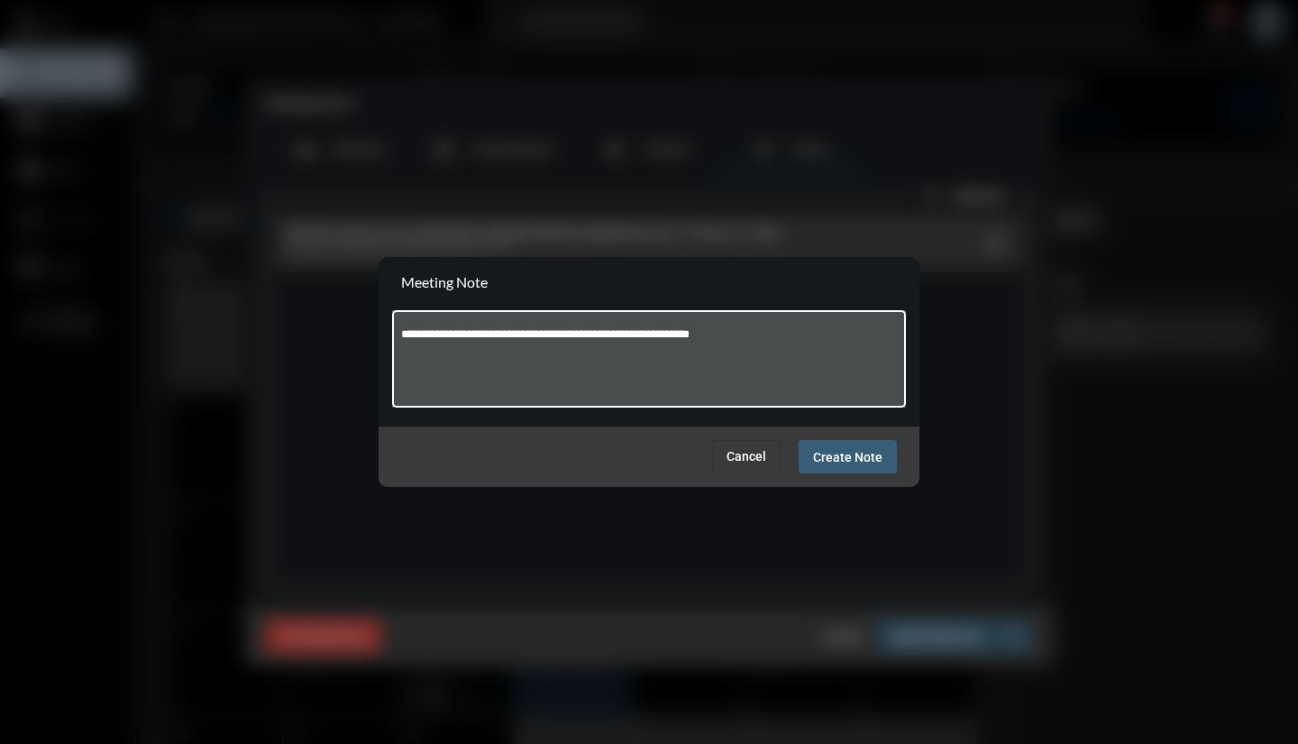
click at [653, 335] on textarea "**********" at bounding box center [649, 361] width 497 height 71
click at [807, 337] on textarea "**********" at bounding box center [649, 361] width 497 height 71
type textarea "**********"
click at [862, 456] on span "Create Note" at bounding box center [847, 457] width 69 height 14
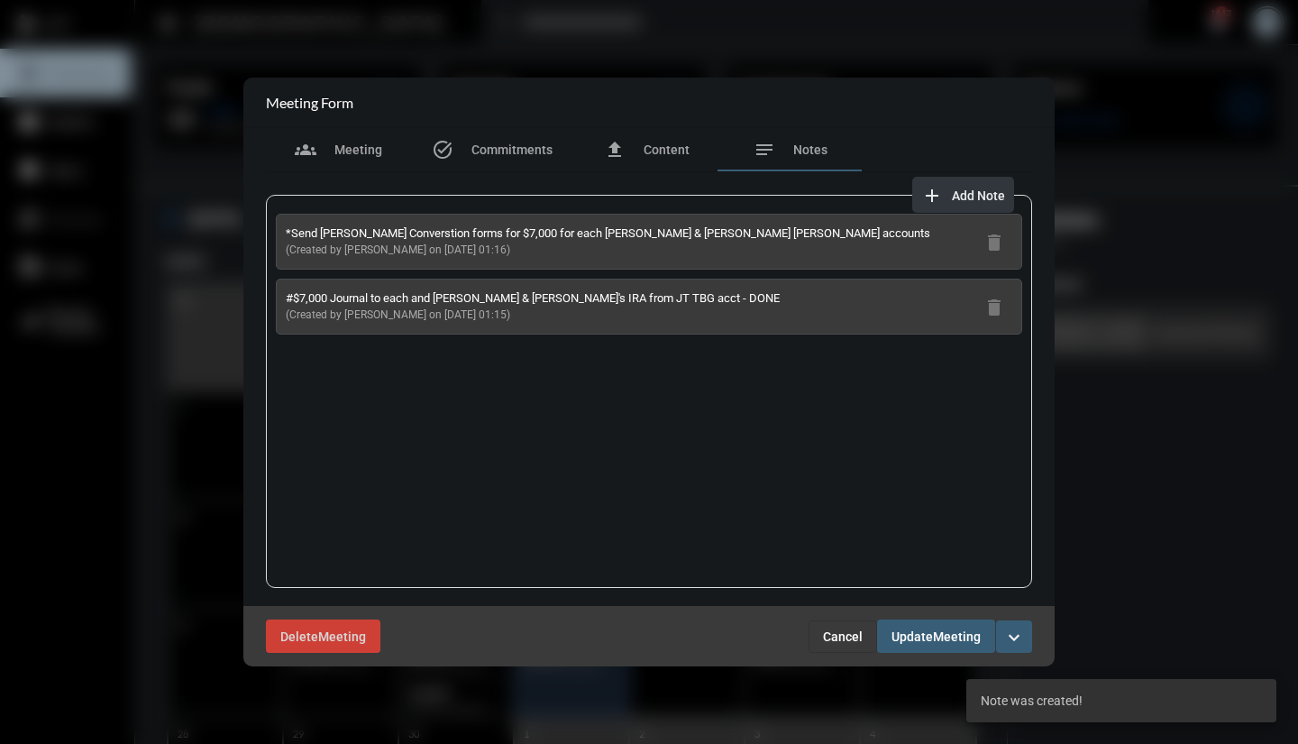
click at [972, 197] on span "Add Note" at bounding box center [978, 195] width 53 height 14
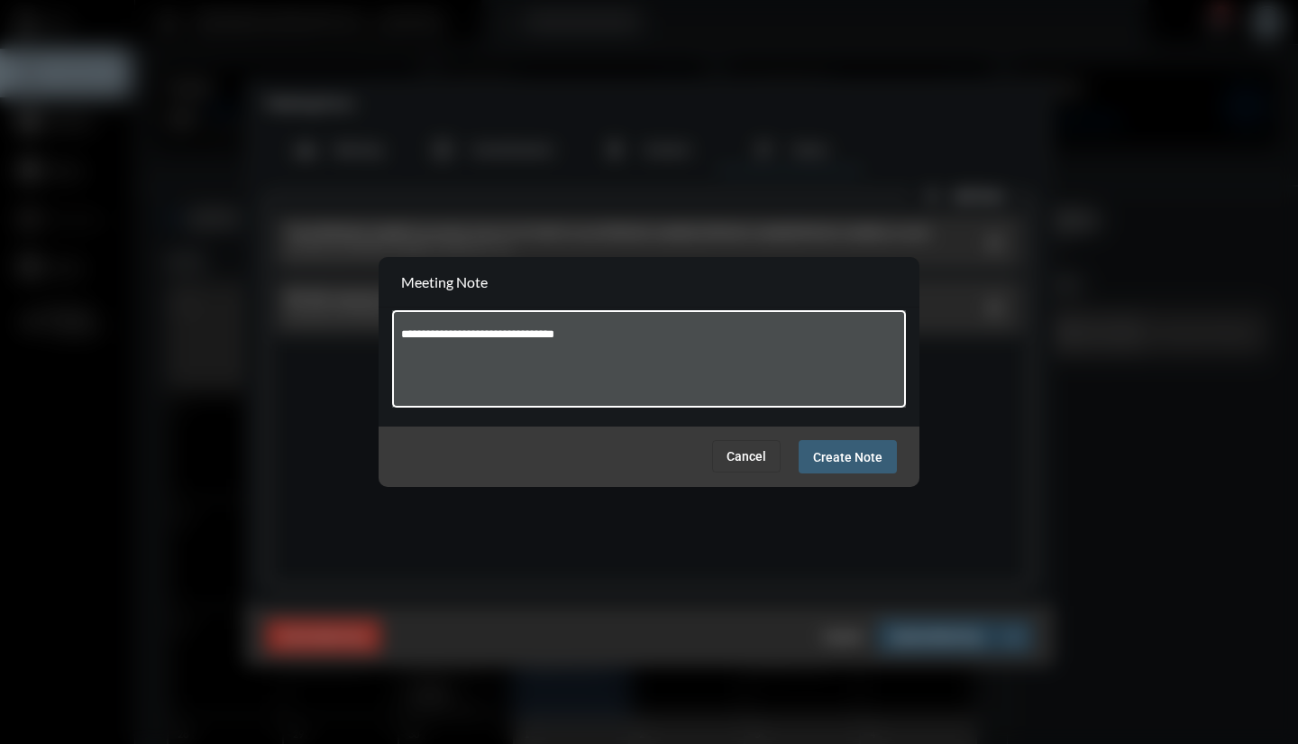
type textarea "**********"
click at [842, 459] on span "Create Note" at bounding box center [847, 457] width 69 height 14
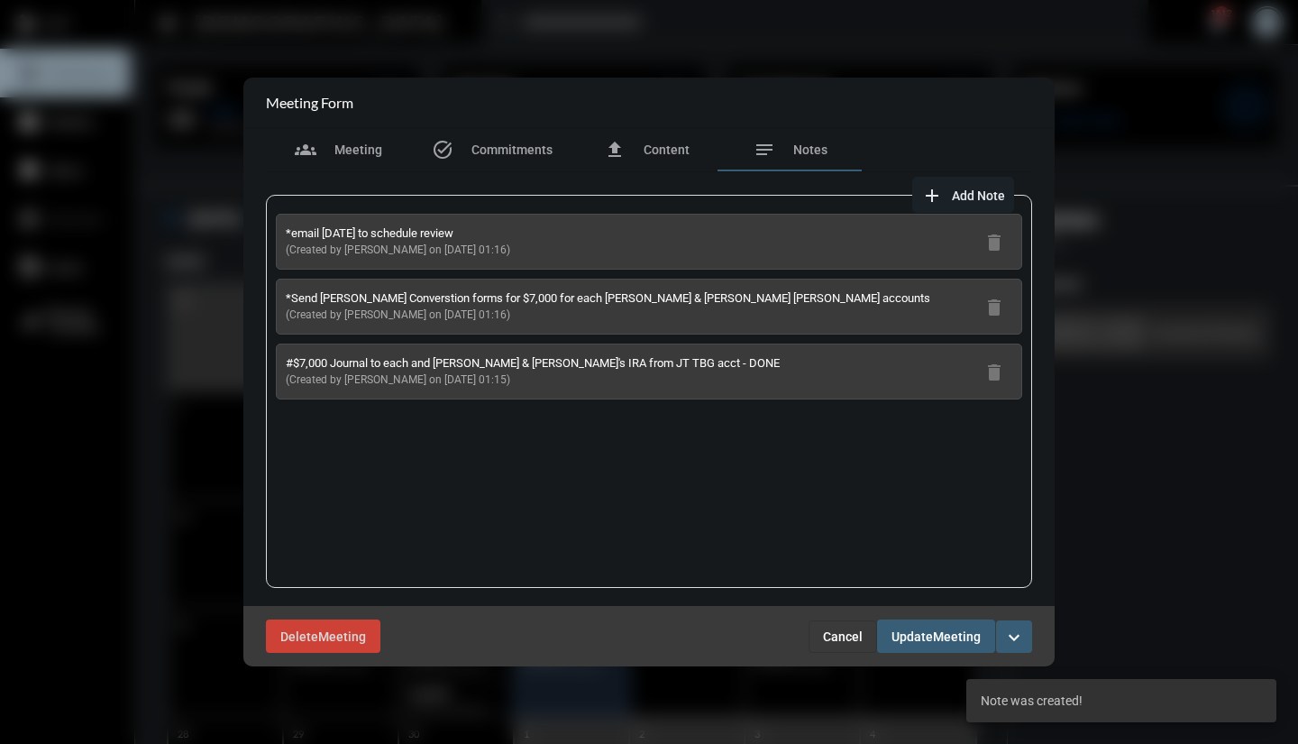
click at [952, 644] on span "Meeting" at bounding box center [957, 636] width 48 height 14
